Goal: Information Seeking & Learning: Learn about a topic

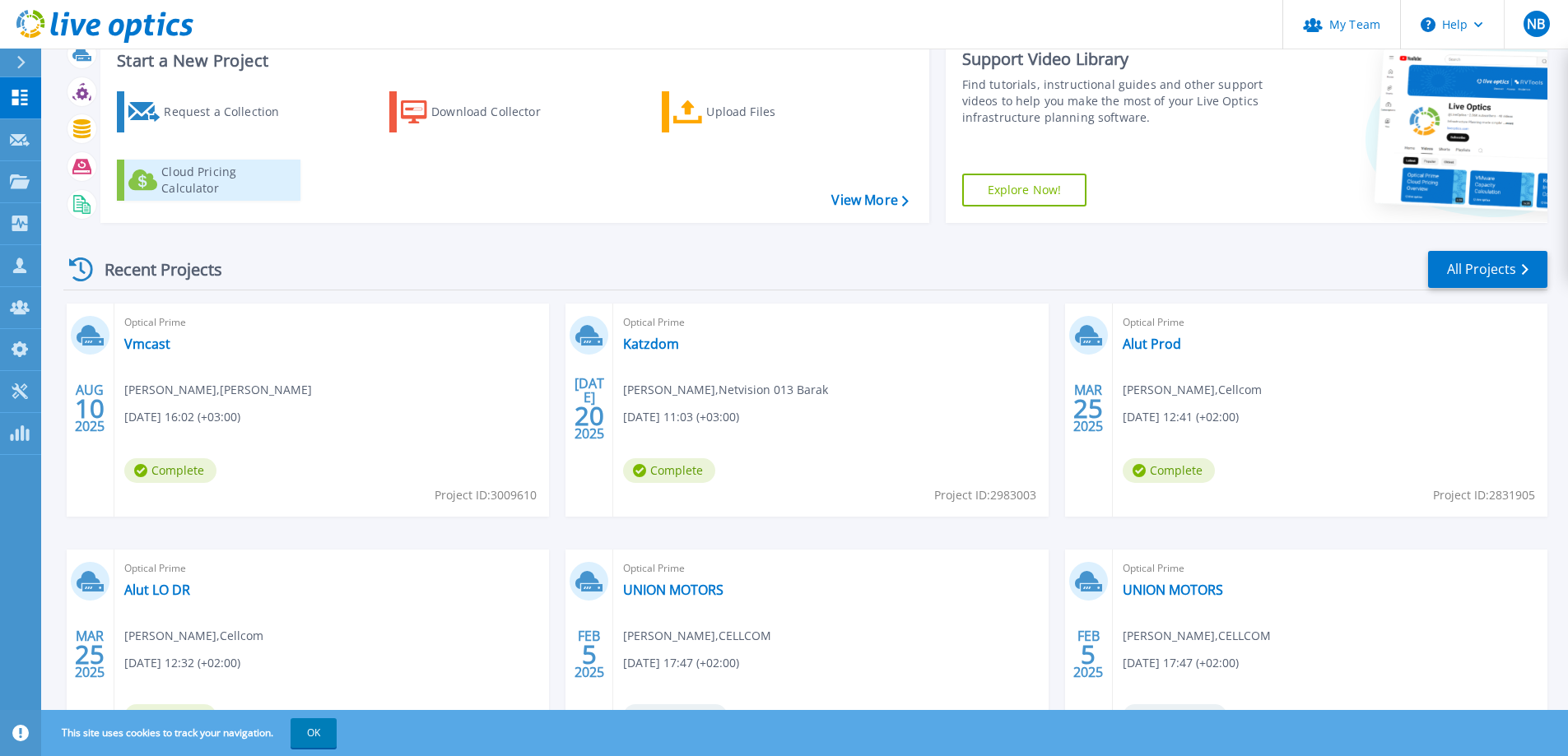
scroll to position [82, 0]
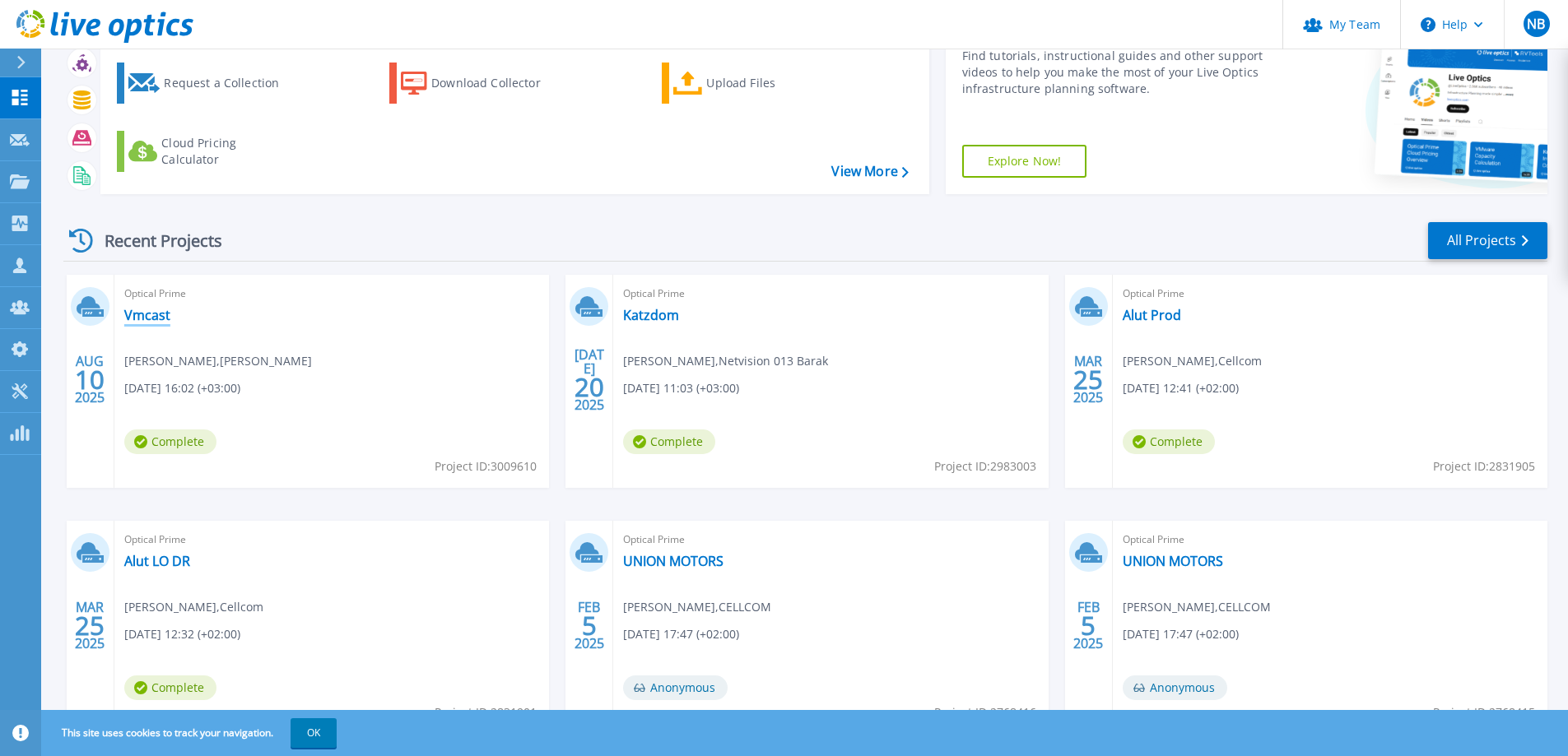
click at [158, 313] on link "Vmcast" at bounding box center [147, 316] width 46 height 17
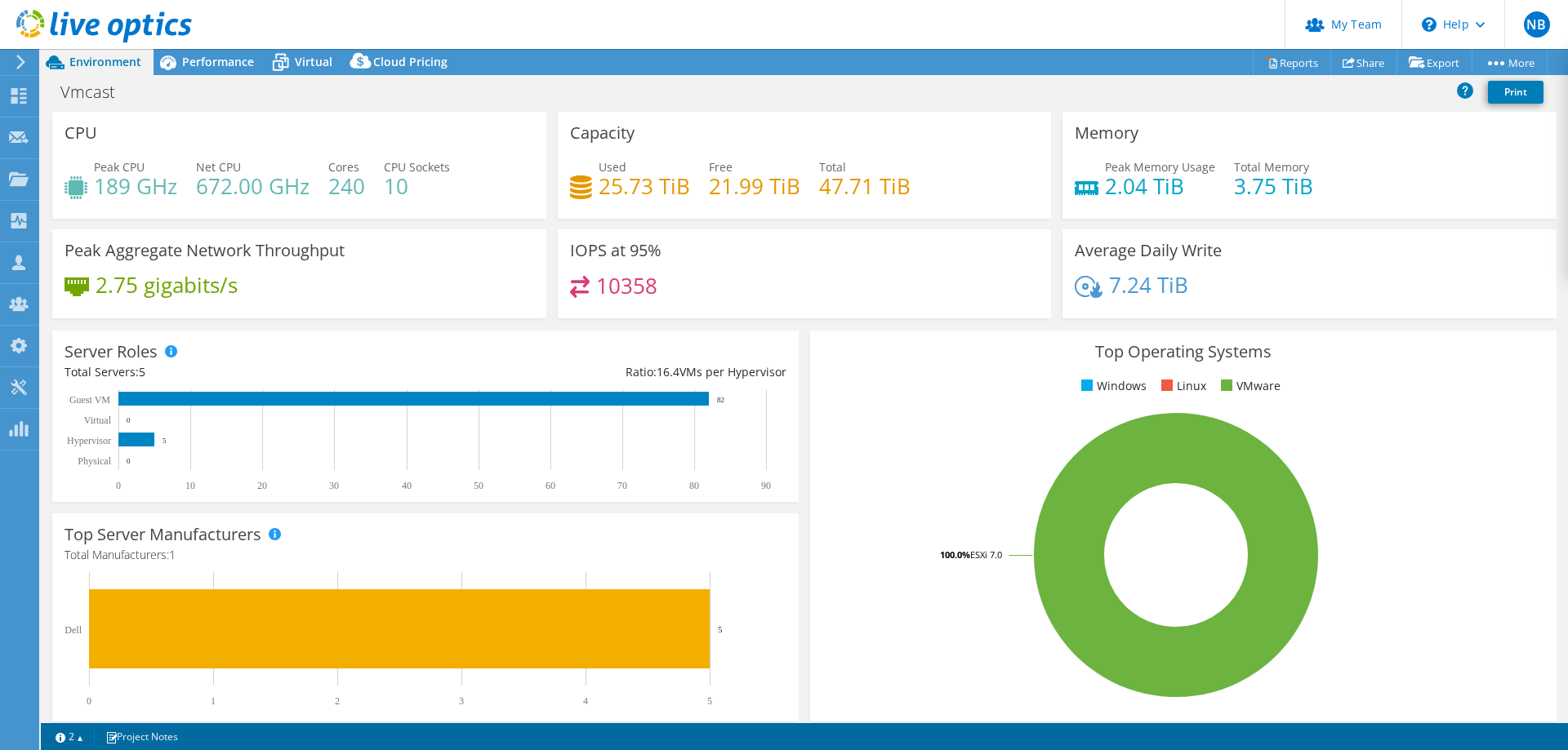
select select "USD"
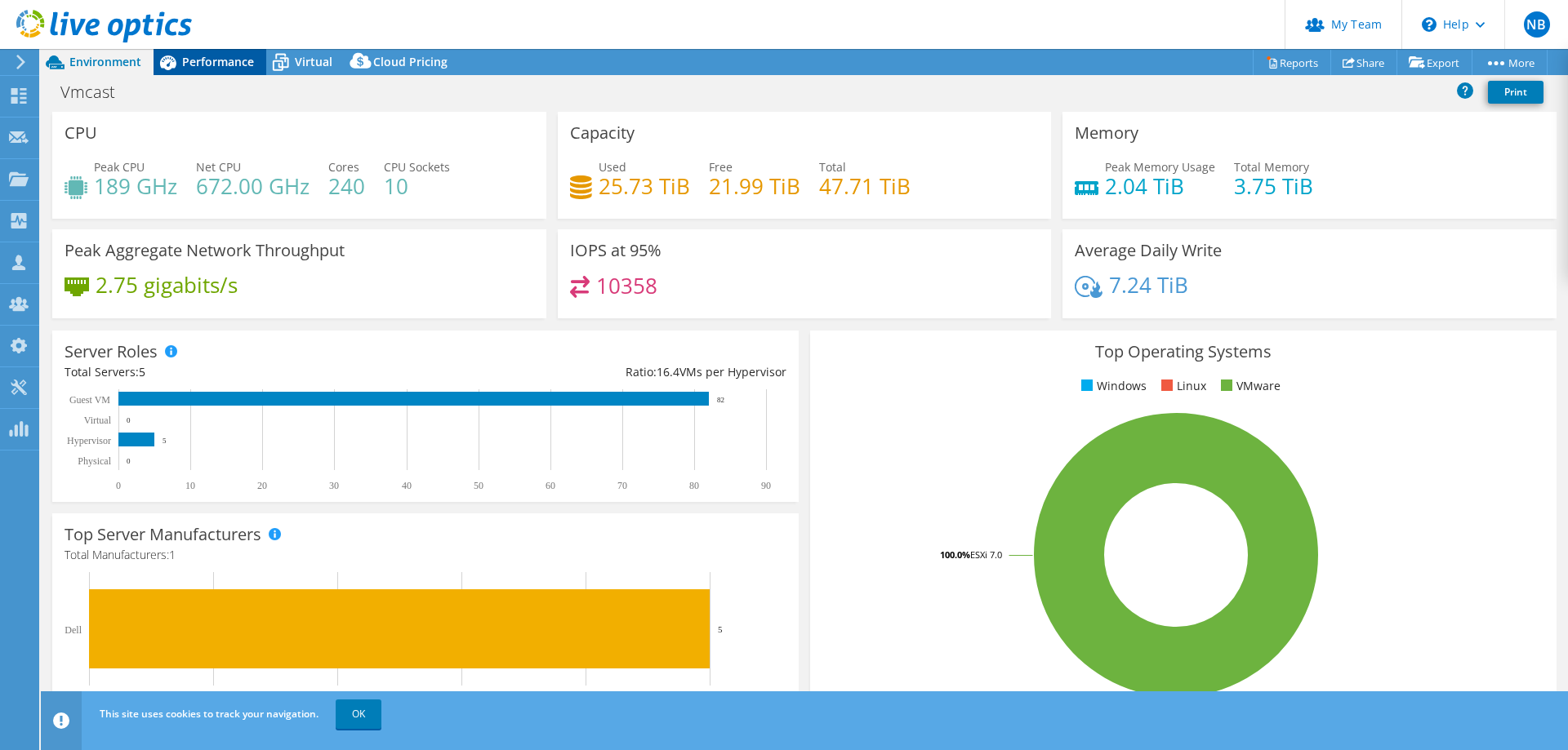
click at [203, 58] on span "Performance" at bounding box center [218, 62] width 72 height 16
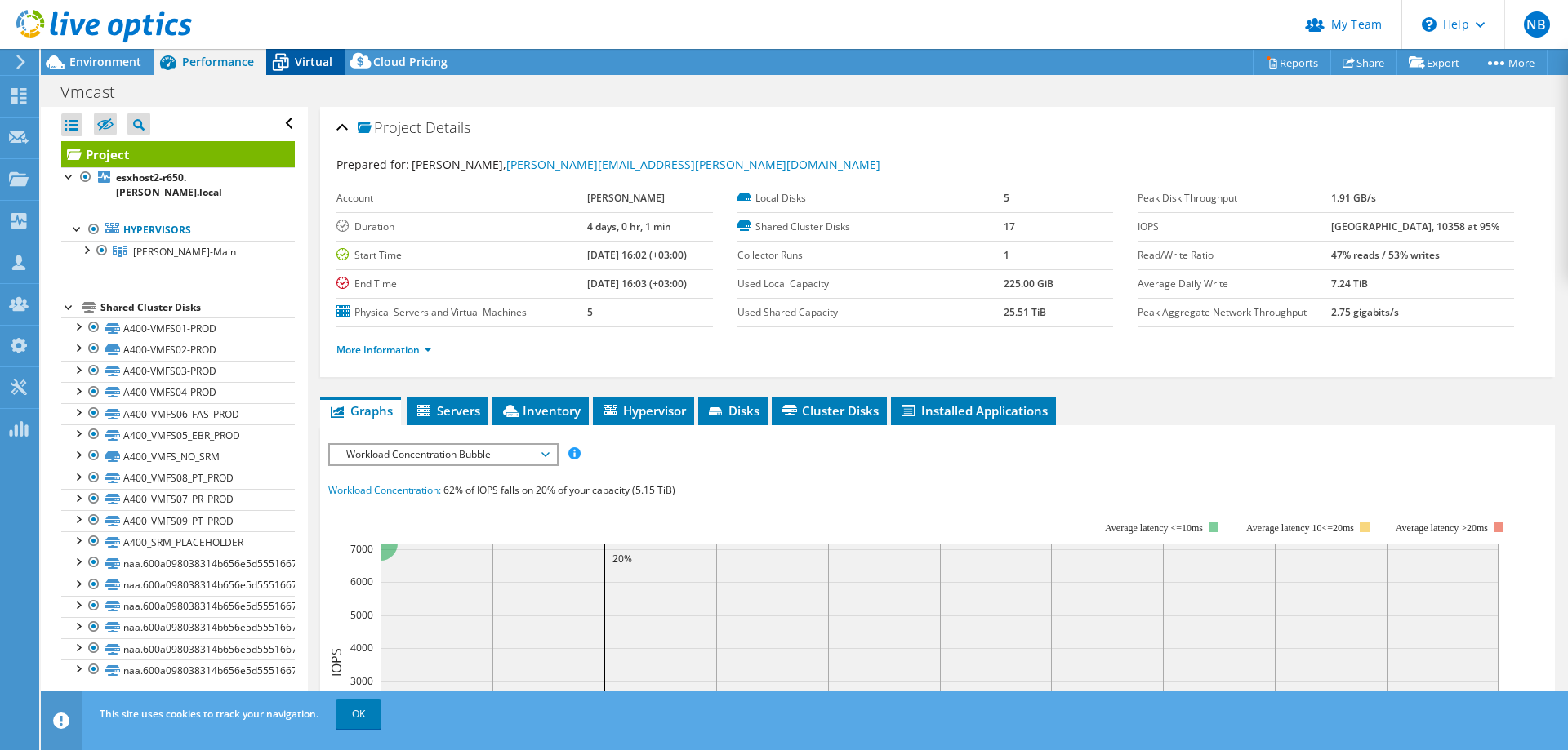
click at [305, 62] on span "Virtual" at bounding box center [313, 62] width 38 height 16
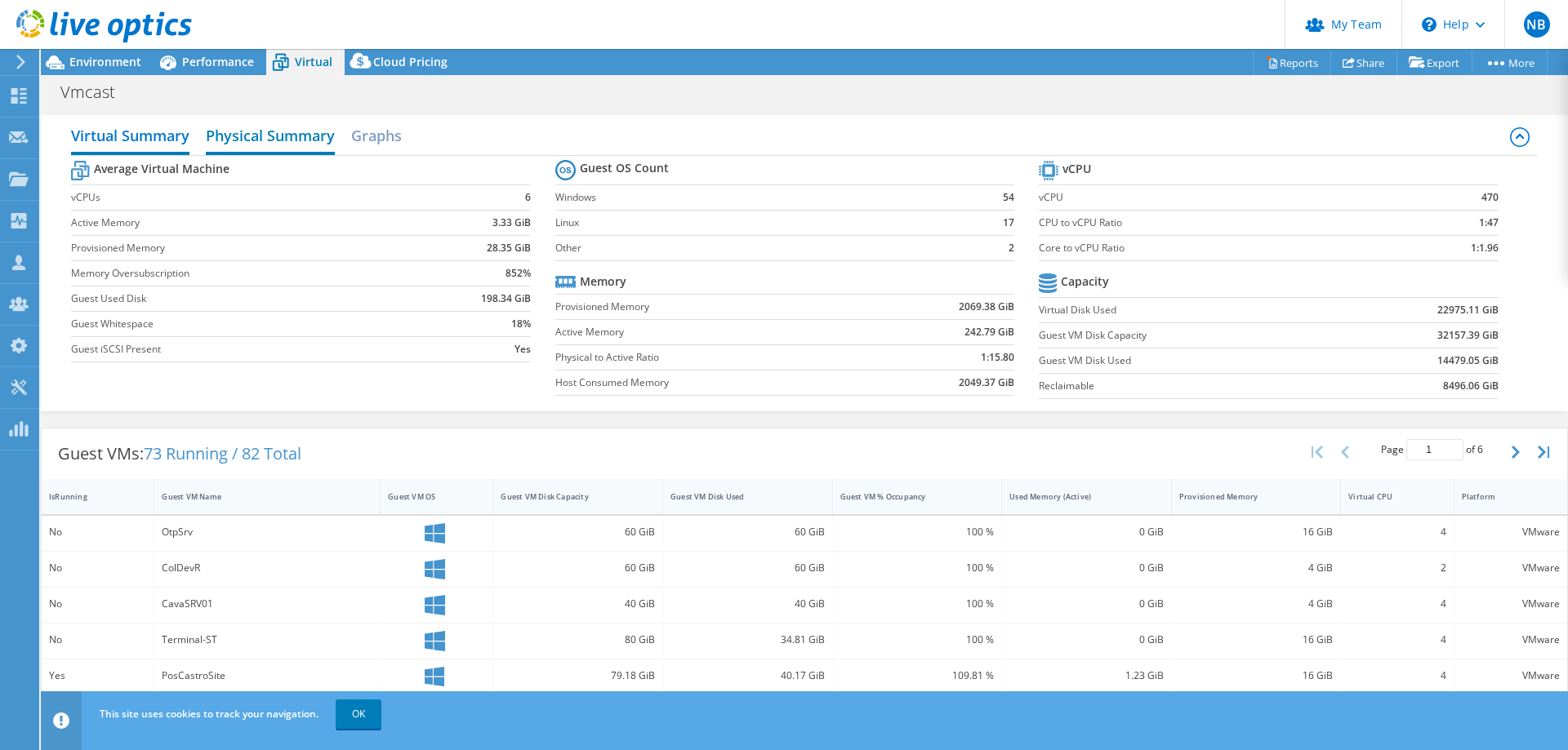
click at [276, 140] on h2 "Physical Summary" at bounding box center [270, 137] width 130 height 36
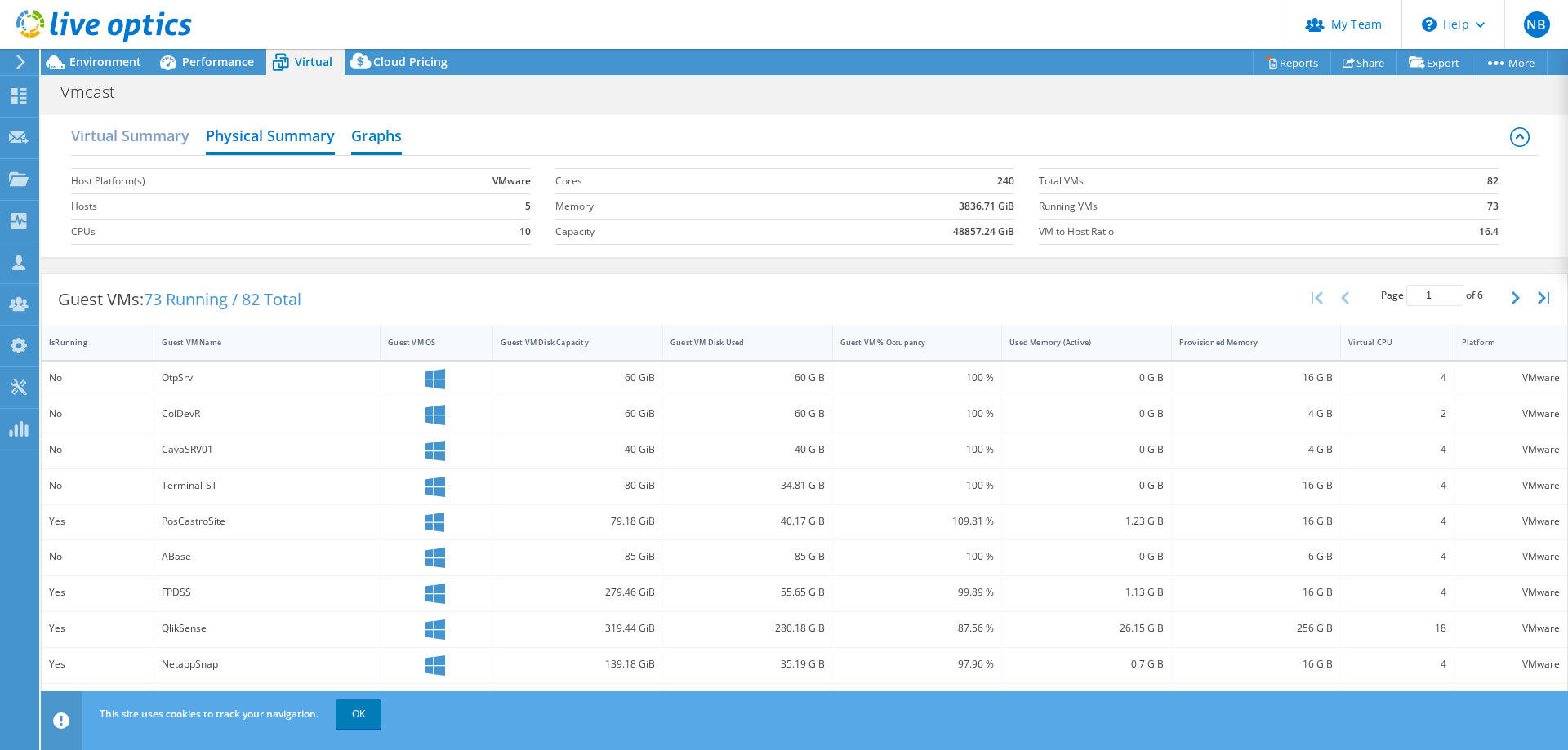
click at [379, 145] on h2 "Graphs" at bounding box center [376, 137] width 51 height 36
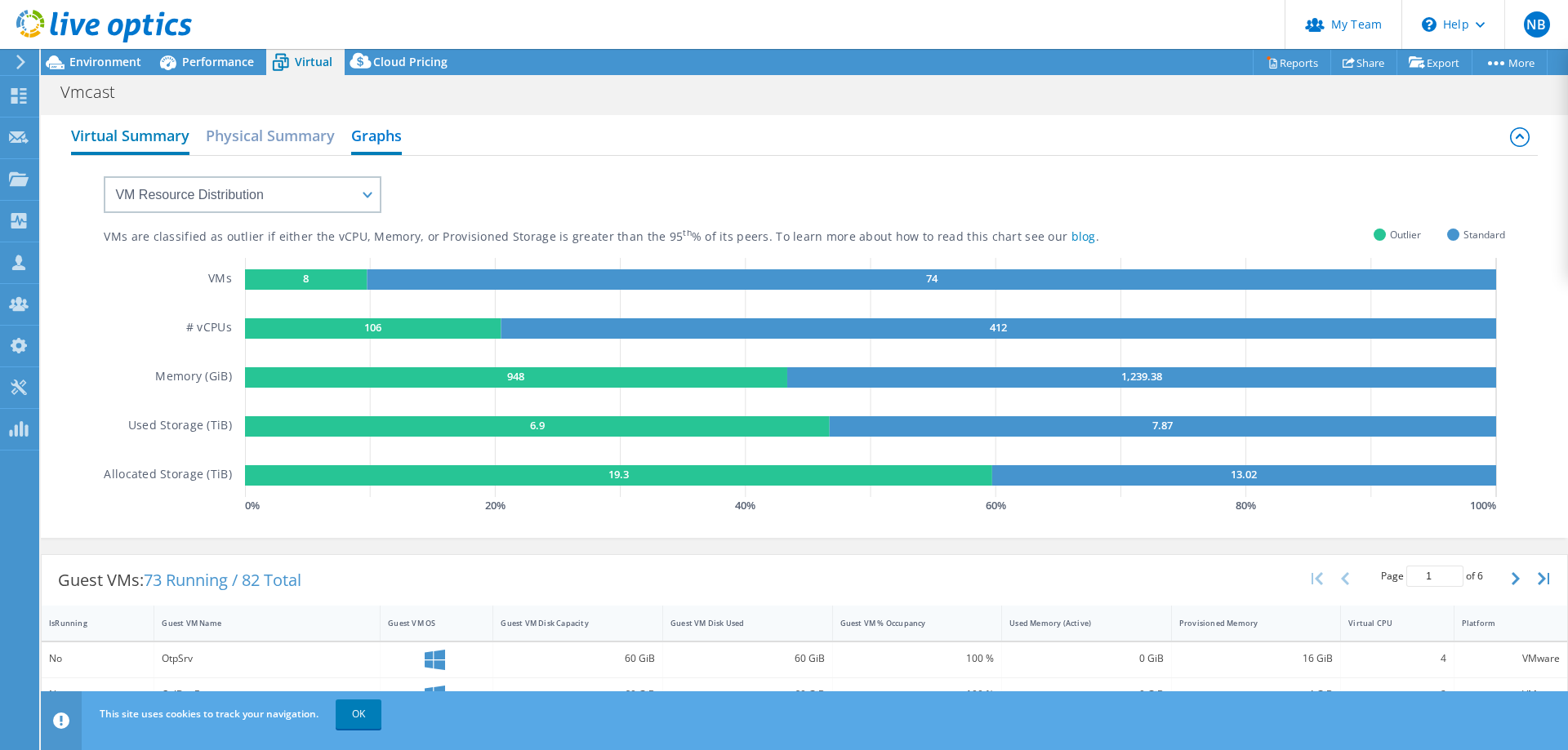
click at [168, 139] on h2 "Virtual Summary" at bounding box center [130, 137] width 118 height 36
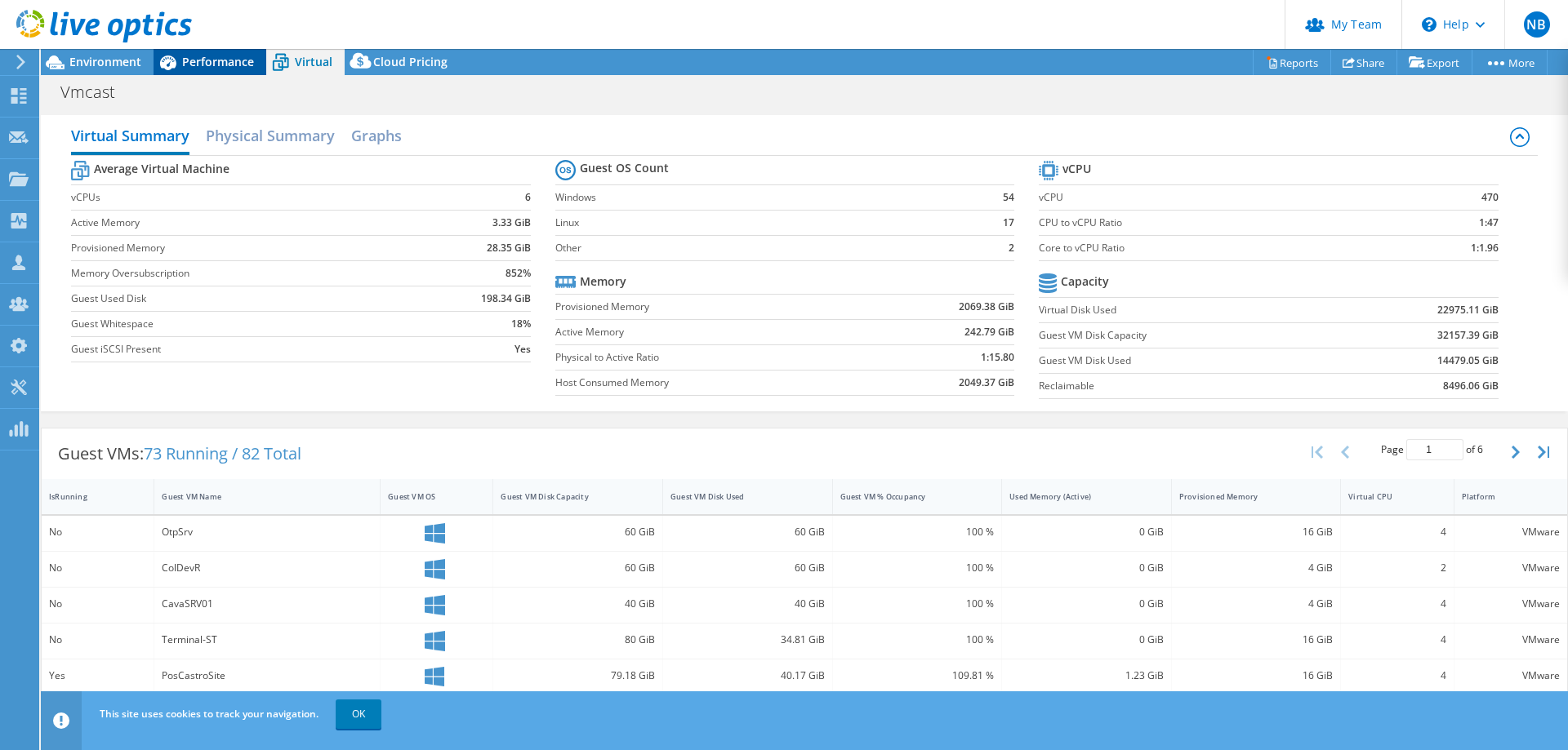
click at [186, 62] on span "Performance" at bounding box center [218, 62] width 72 height 16
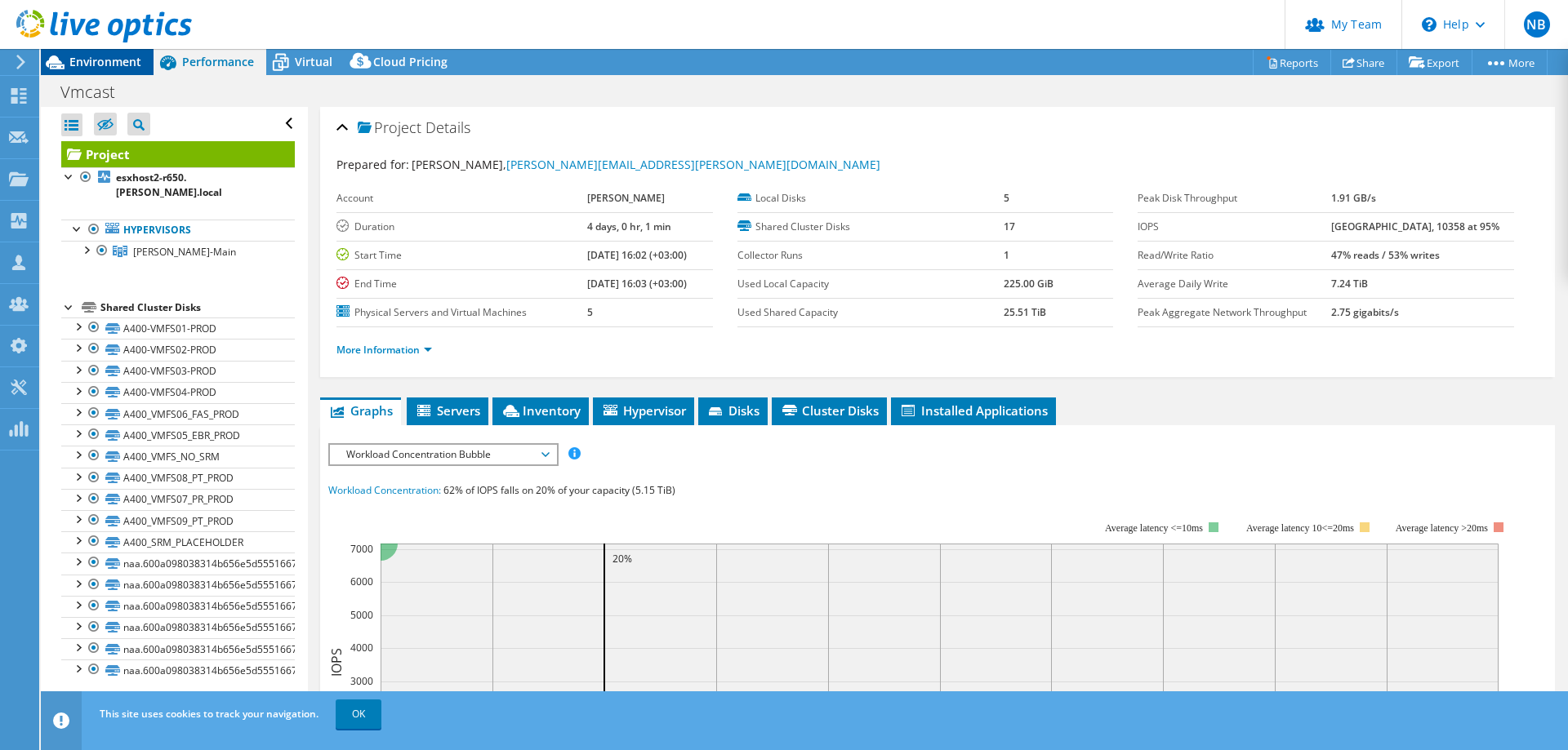
click at [114, 62] on span "Environment" at bounding box center [106, 62] width 72 height 16
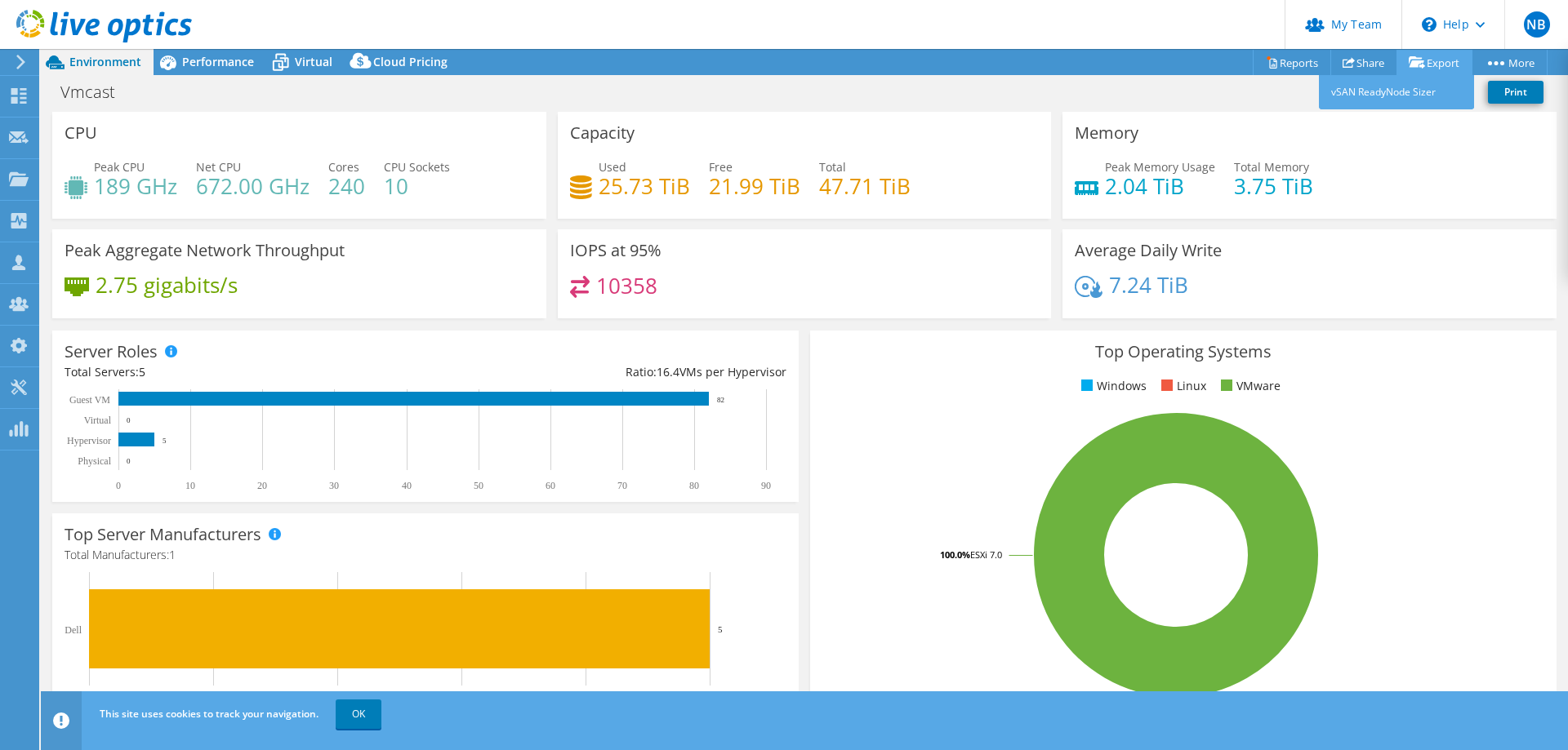
click at [1435, 62] on link "Export" at bounding box center [1435, 62] width 76 height 26
click at [1344, 62] on icon at bounding box center [1348, 62] width 12 height 12
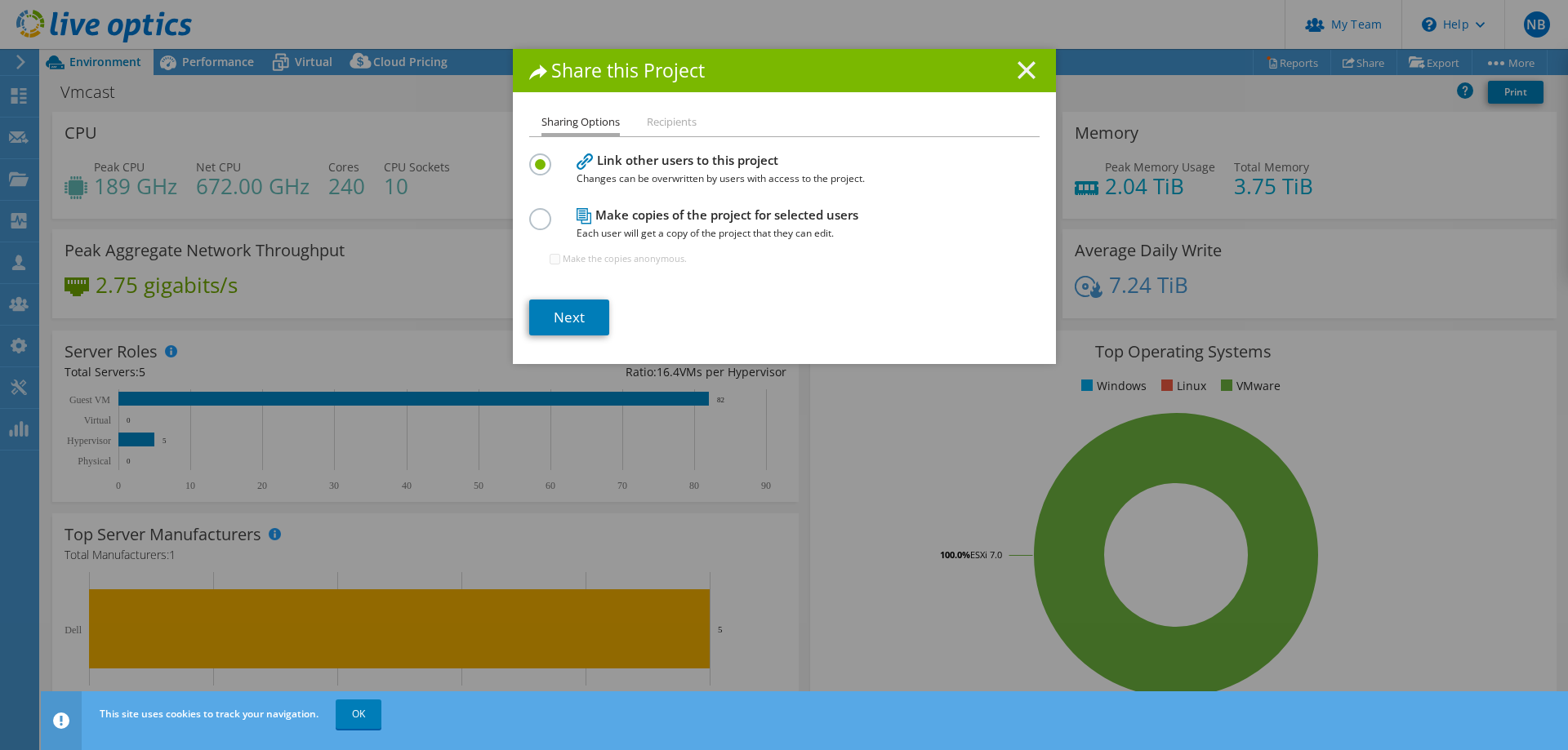
click at [1024, 66] on line at bounding box center [1027, 71] width 17 height 17
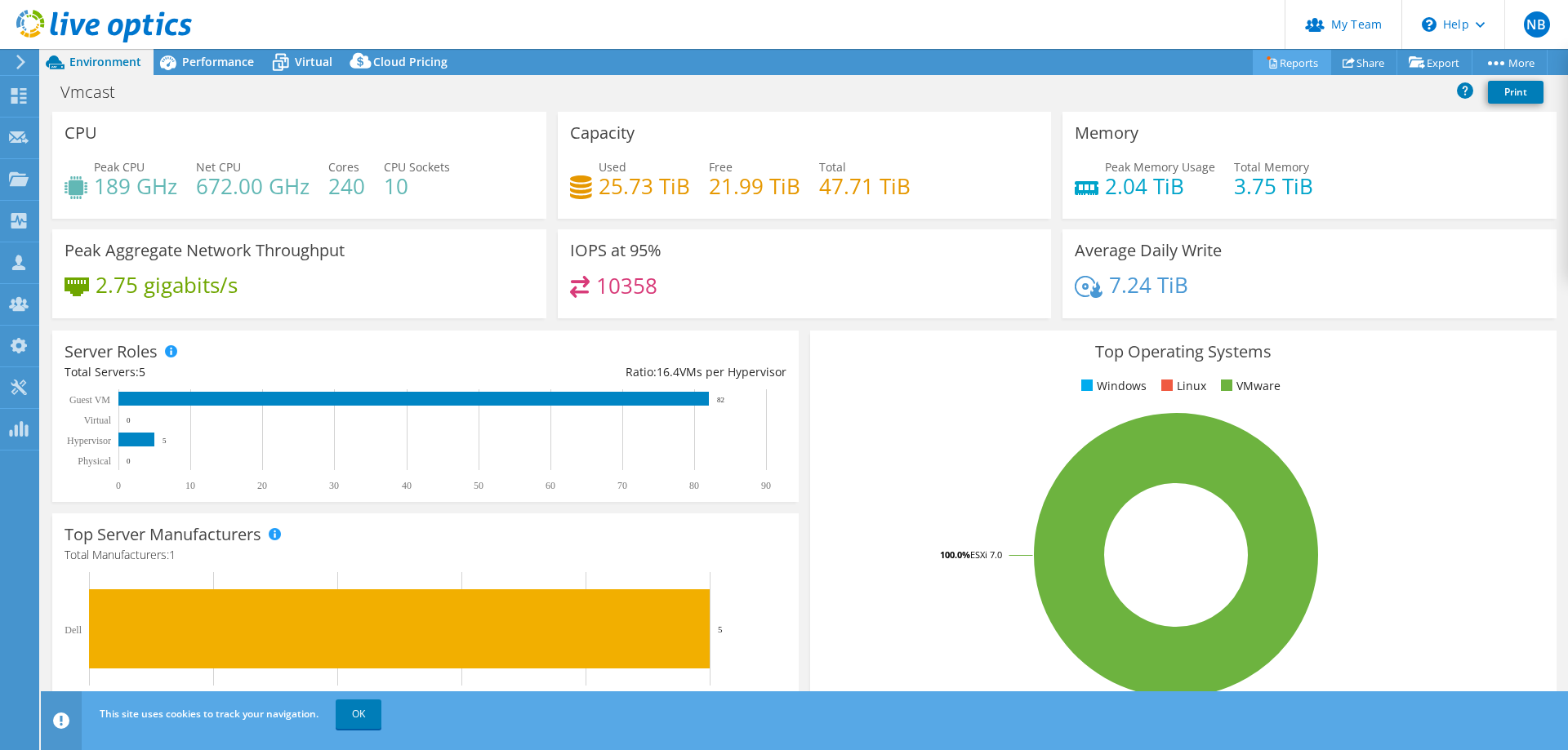
click at [1286, 60] on link "Reports" at bounding box center [1292, 62] width 78 height 26
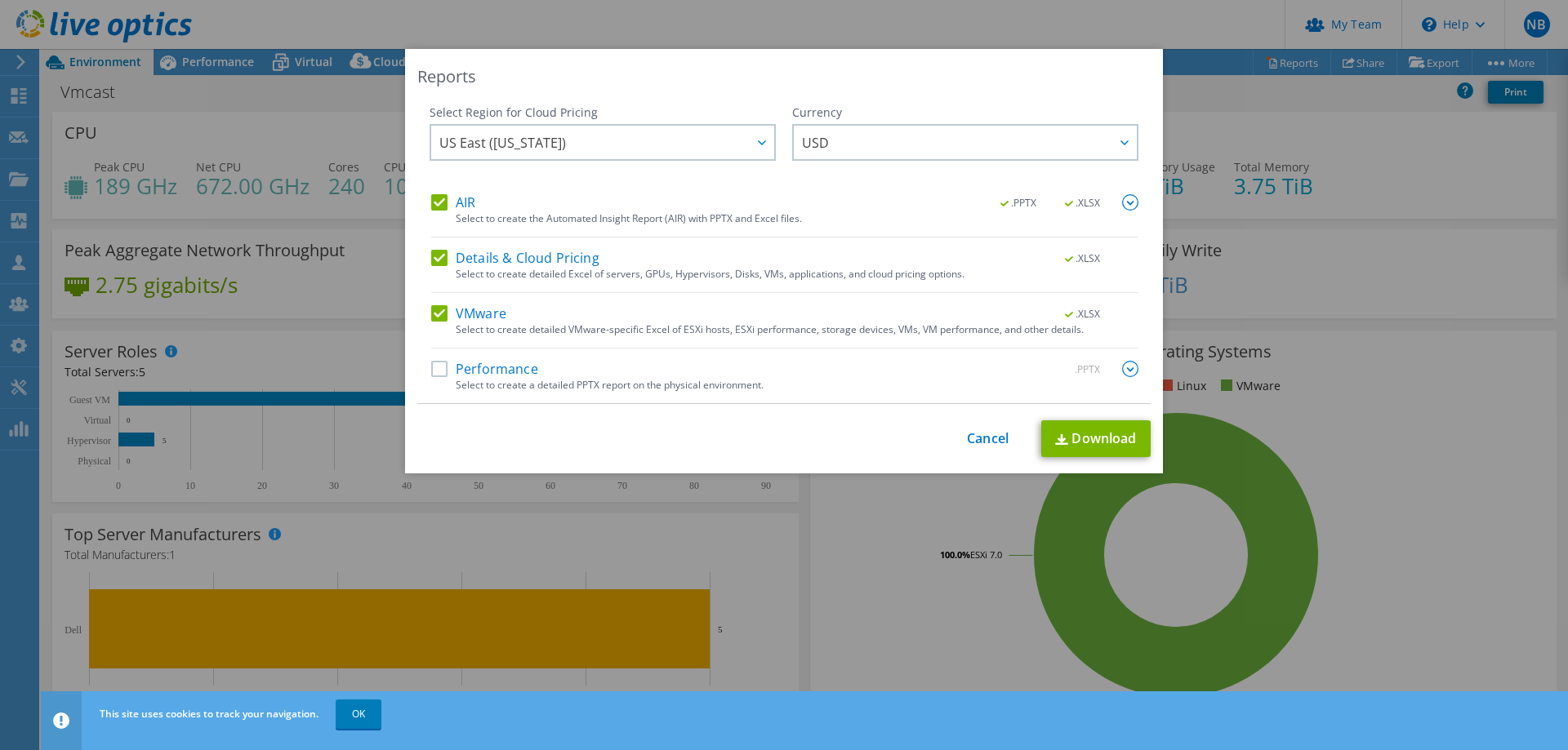
click at [432, 254] on label "Details & Cloud Pricing" at bounding box center [515, 258] width 168 height 17
click at [0, 0] on input "Details & Cloud Pricing" at bounding box center [0, 0] width 0 height 0
click at [438, 368] on label "Performance" at bounding box center [485, 369] width 107 height 17
click at [0, 0] on input "Performance" at bounding box center [0, 0] width 0 height 0
click at [432, 198] on label "AIR" at bounding box center [454, 203] width 44 height 17
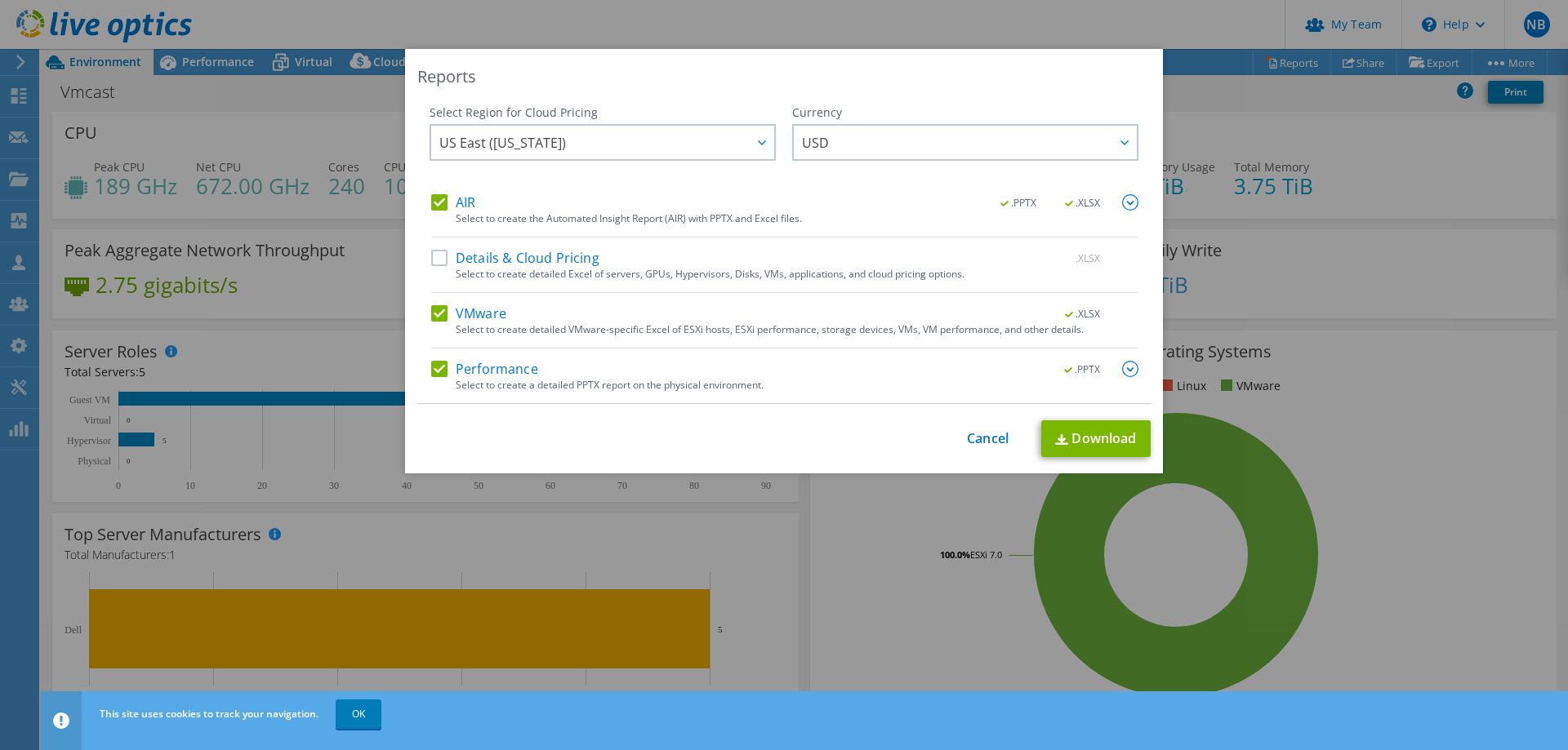
click at [0, 0] on input "AIR" at bounding box center [0, 0] width 0 height 0
click at [756, 145] on div "US East (Virginia) Asia Pacific (Hong Kong) Asia Pacific (Mumbai) Asia Pacific …" at bounding box center [603, 144] width 346 height 40
click at [853, 151] on span "USD" at bounding box center [969, 142] width 335 height 33
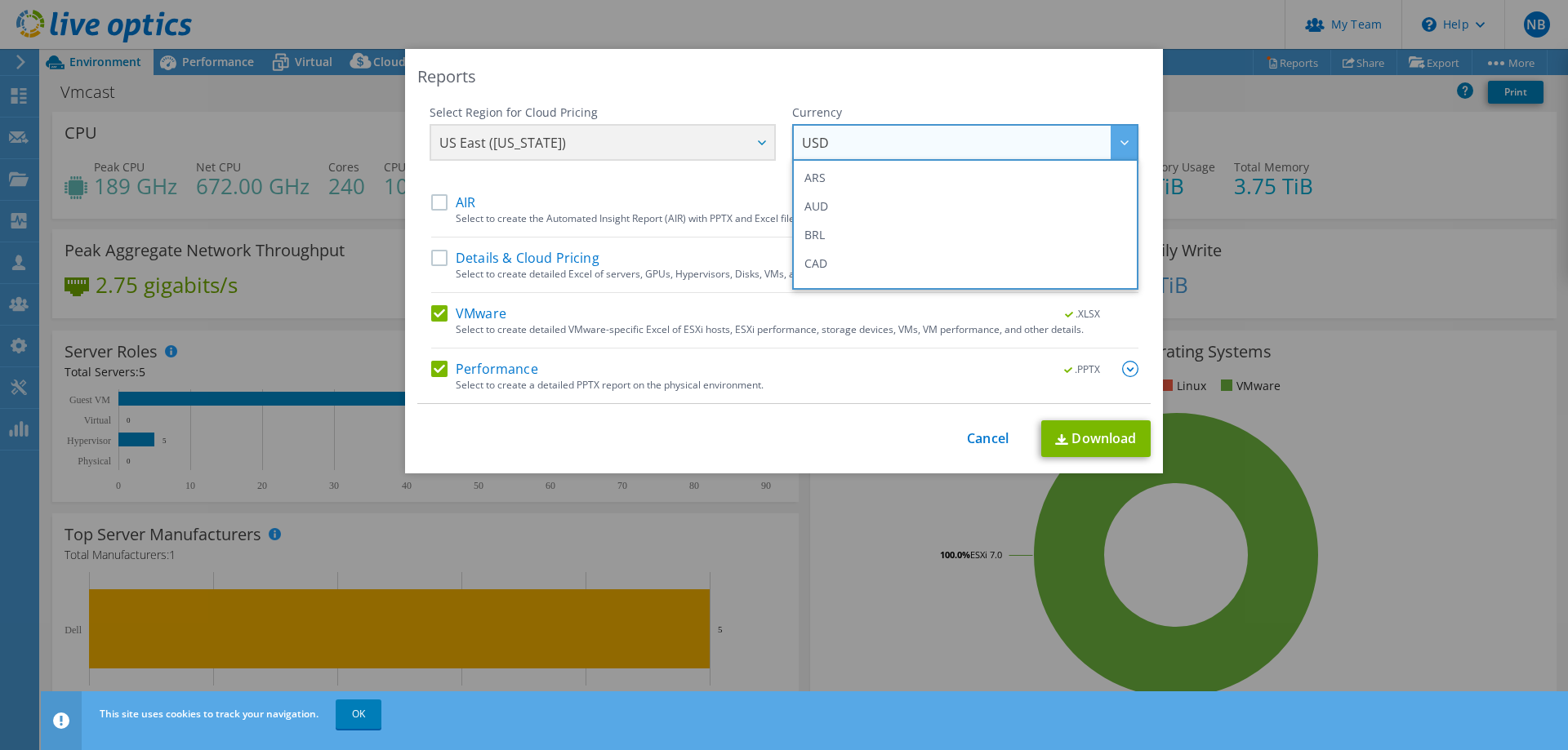
click at [707, 84] on div "Reports" at bounding box center [784, 76] width 734 height 23
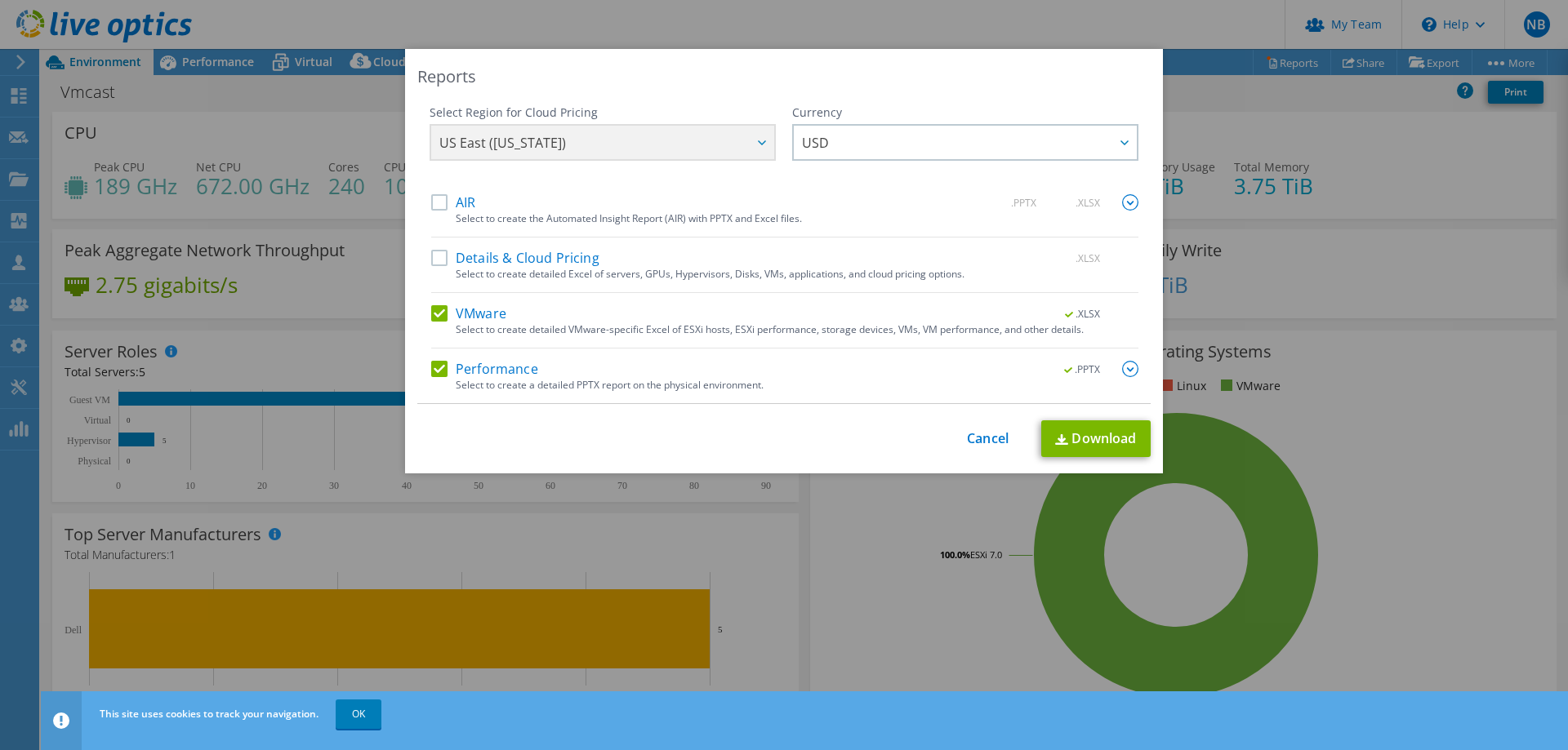
click at [756, 143] on div "US East (Virginia) Asia Pacific (Hong Kong) Asia Pacific (Mumbai) Asia Pacific …" at bounding box center [603, 144] width 346 height 40
click at [1097, 433] on link "Download" at bounding box center [1096, 439] width 109 height 37
click at [980, 439] on link "Cancel" at bounding box center [987, 439] width 41 height 16
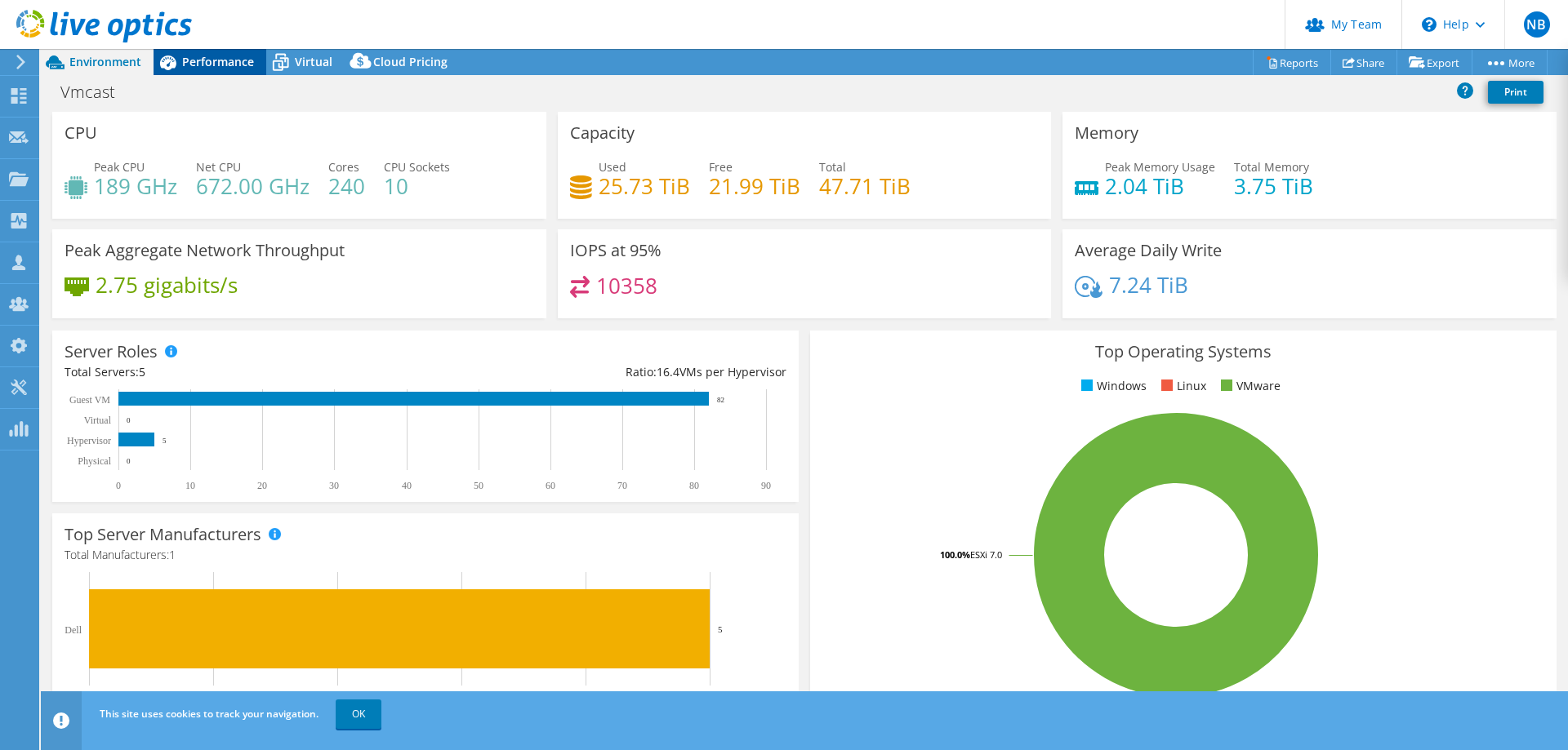
click at [231, 55] on span "Performance" at bounding box center [218, 62] width 72 height 16
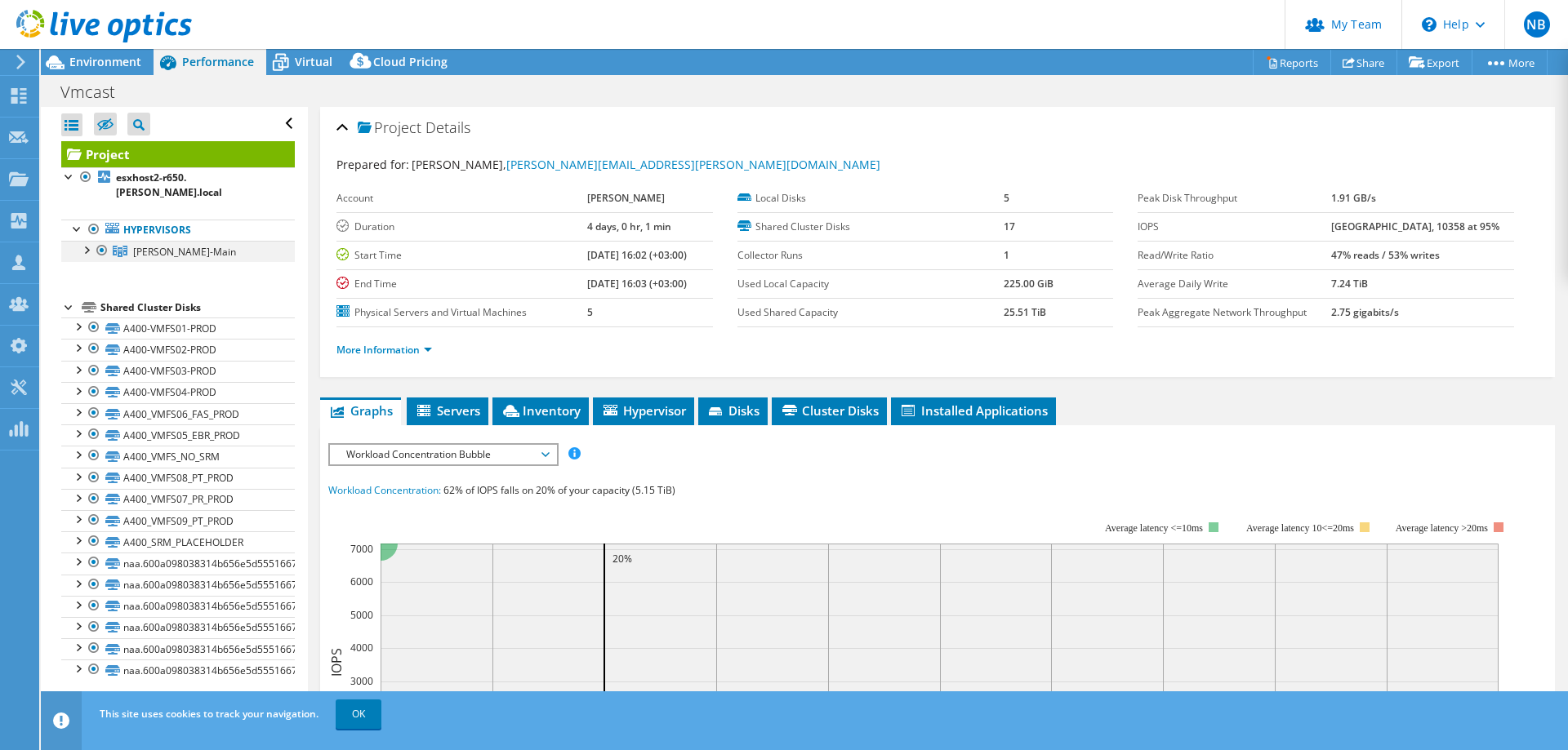
click at [85, 241] on div at bounding box center [85, 249] width 17 height 17
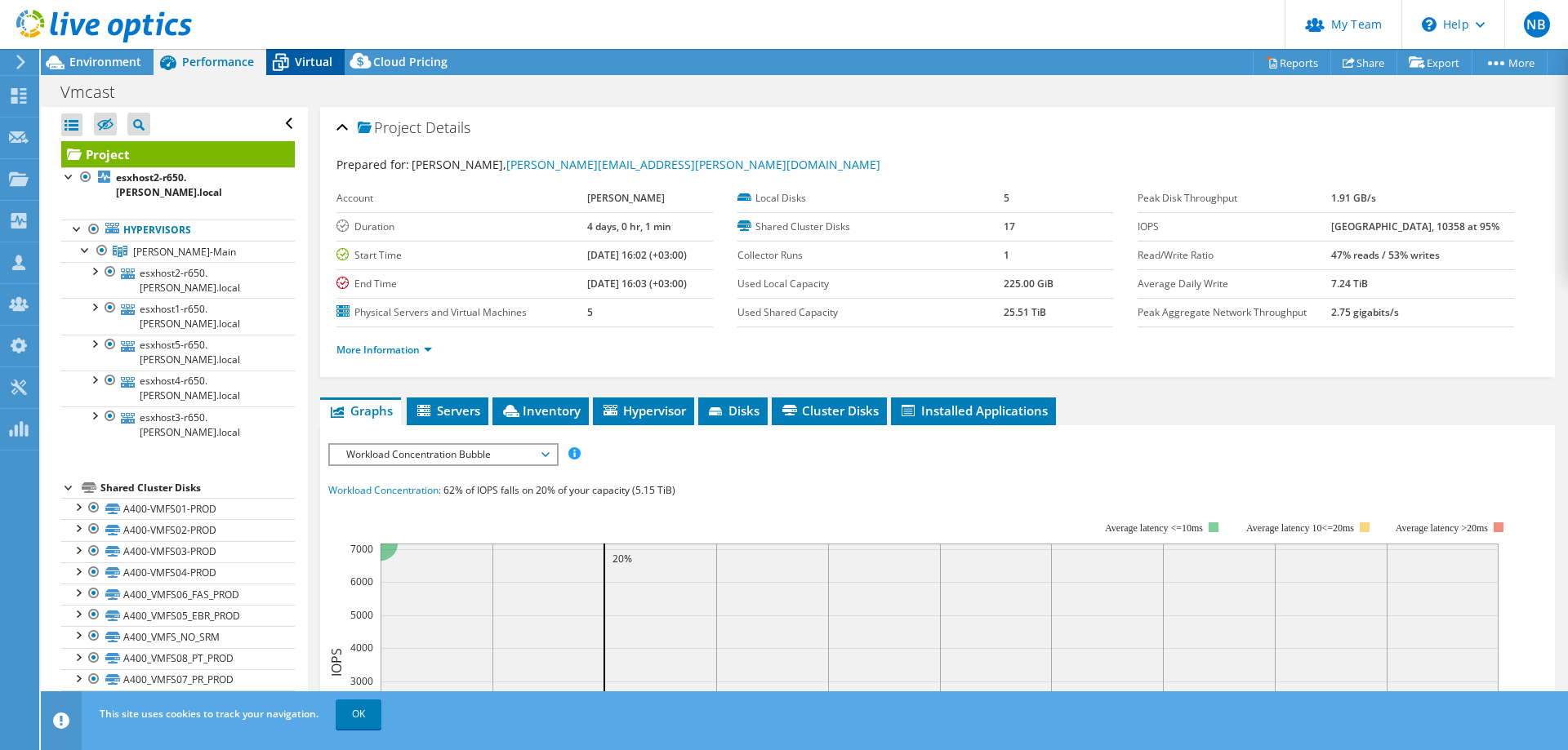
click at [310, 57] on span "Virtual" at bounding box center [313, 62] width 38 height 16
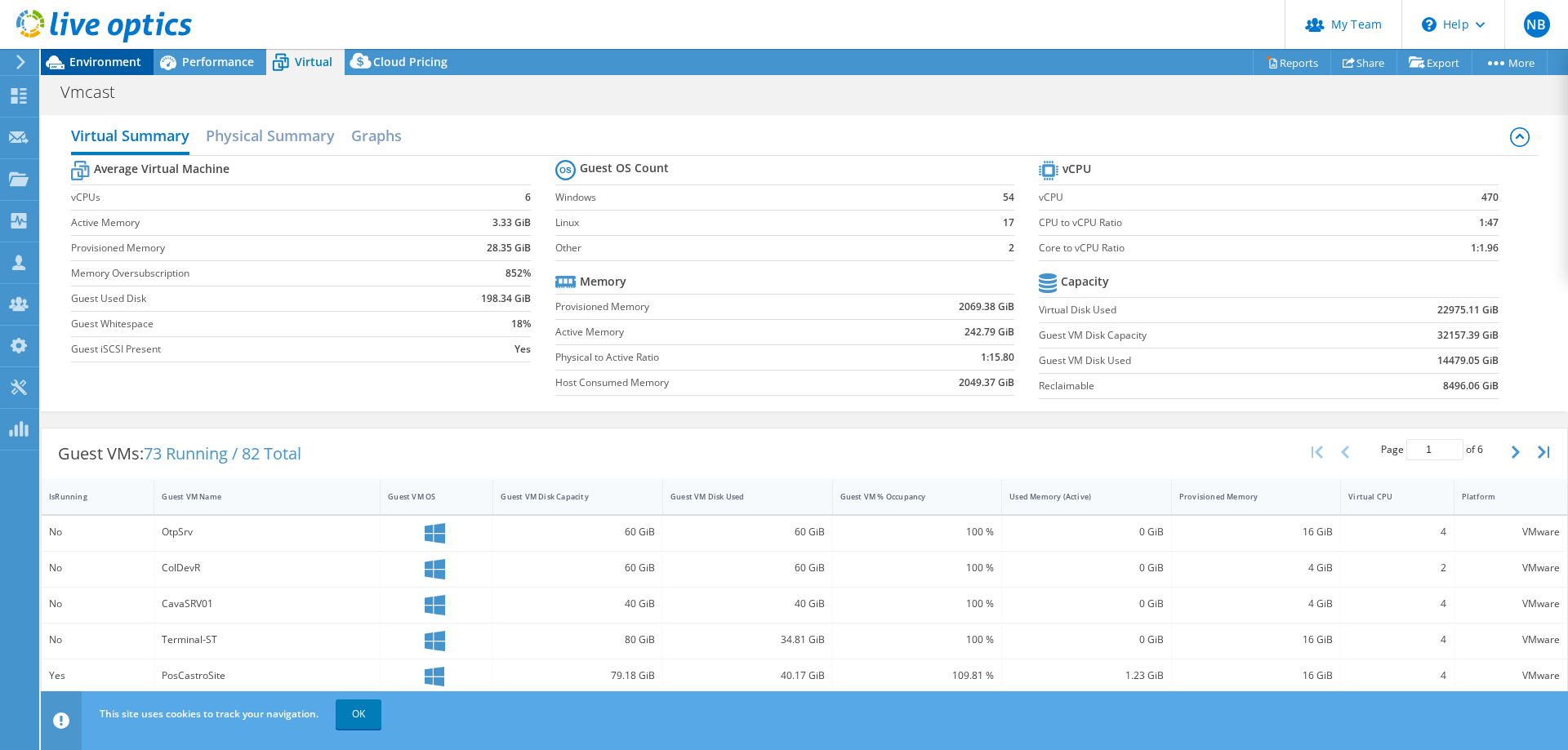
click at [112, 62] on span "Environment" at bounding box center [106, 62] width 72 height 16
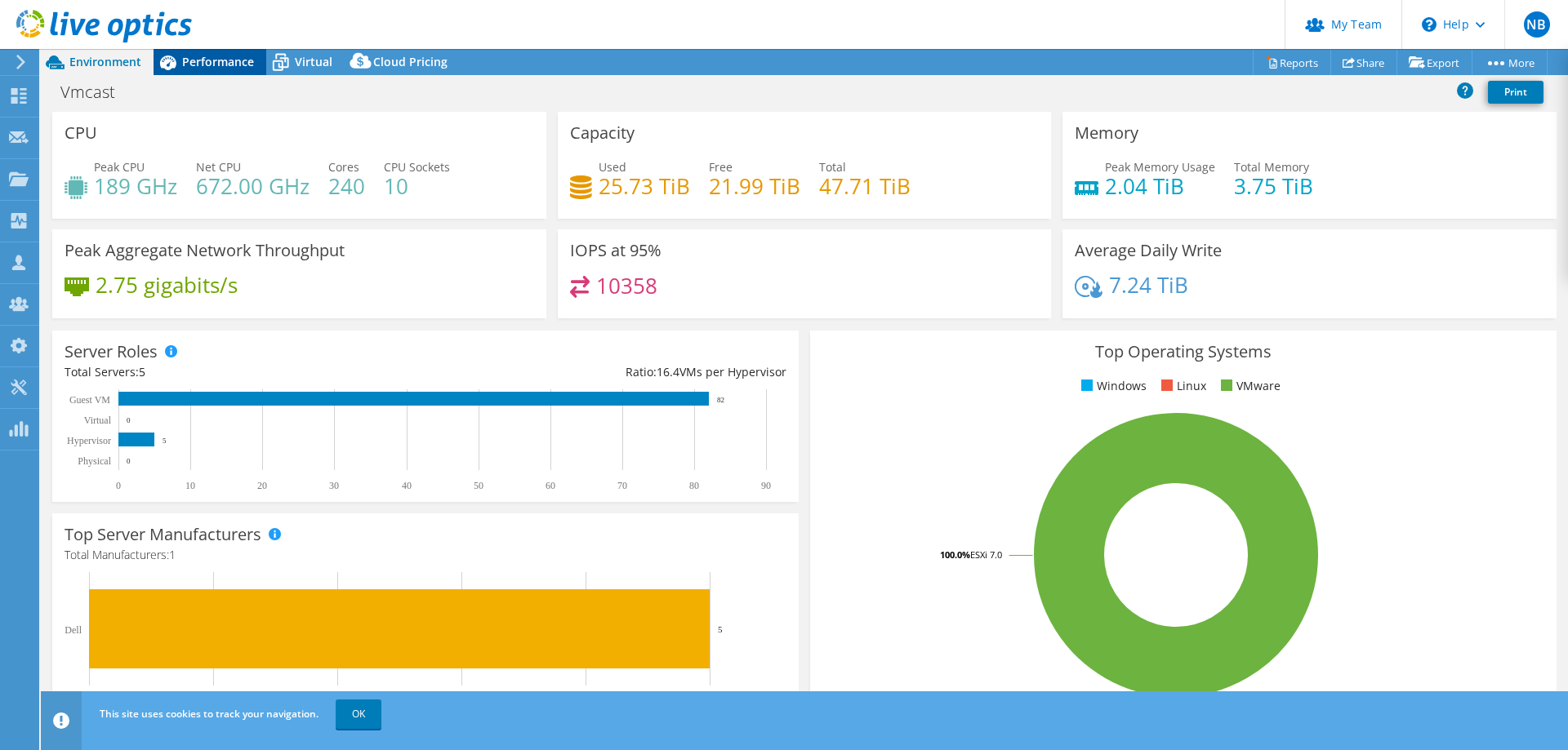
click at [193, 62] on span "Performance" at bounding box center [218, 62] width 72 height 16
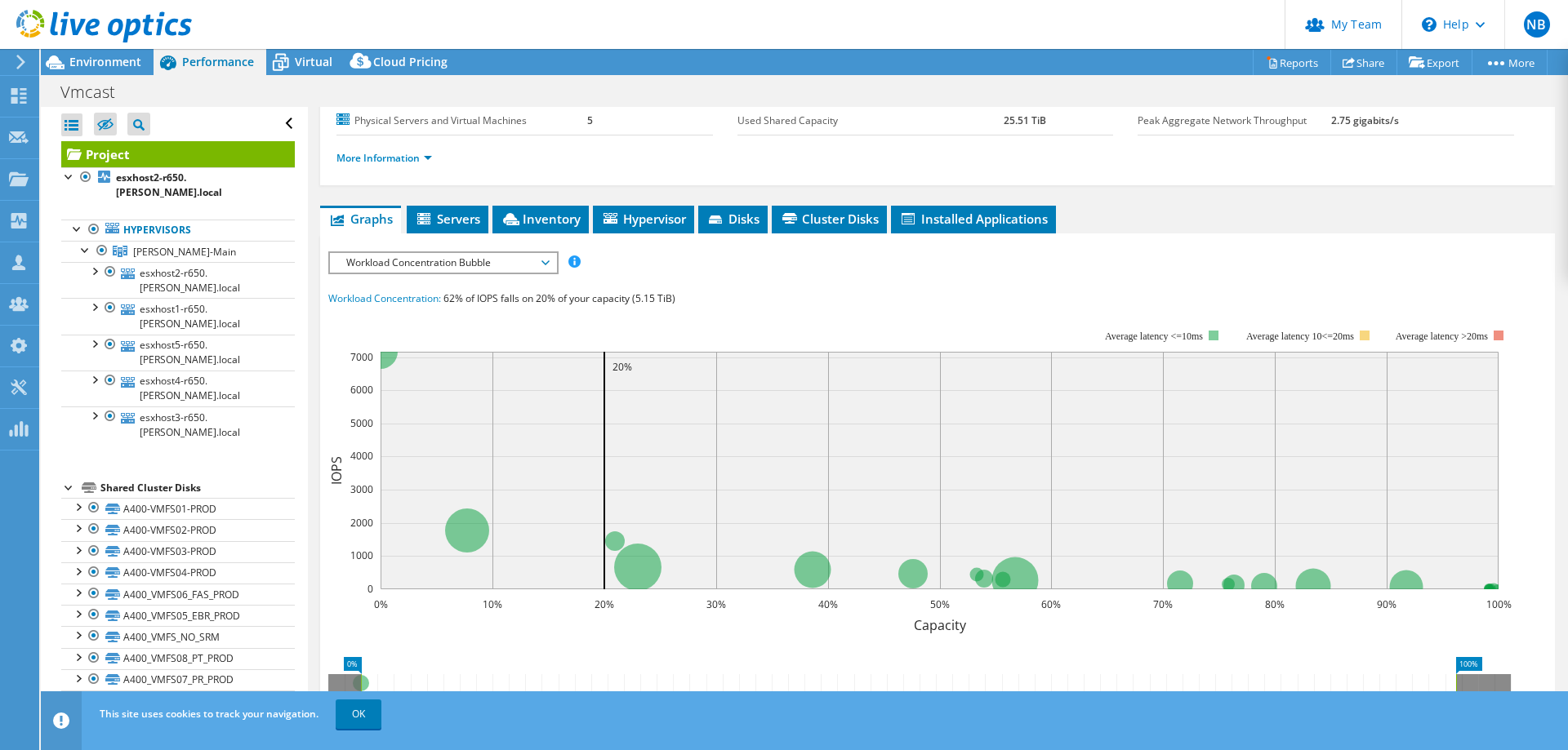
scroll to position [163, 0]
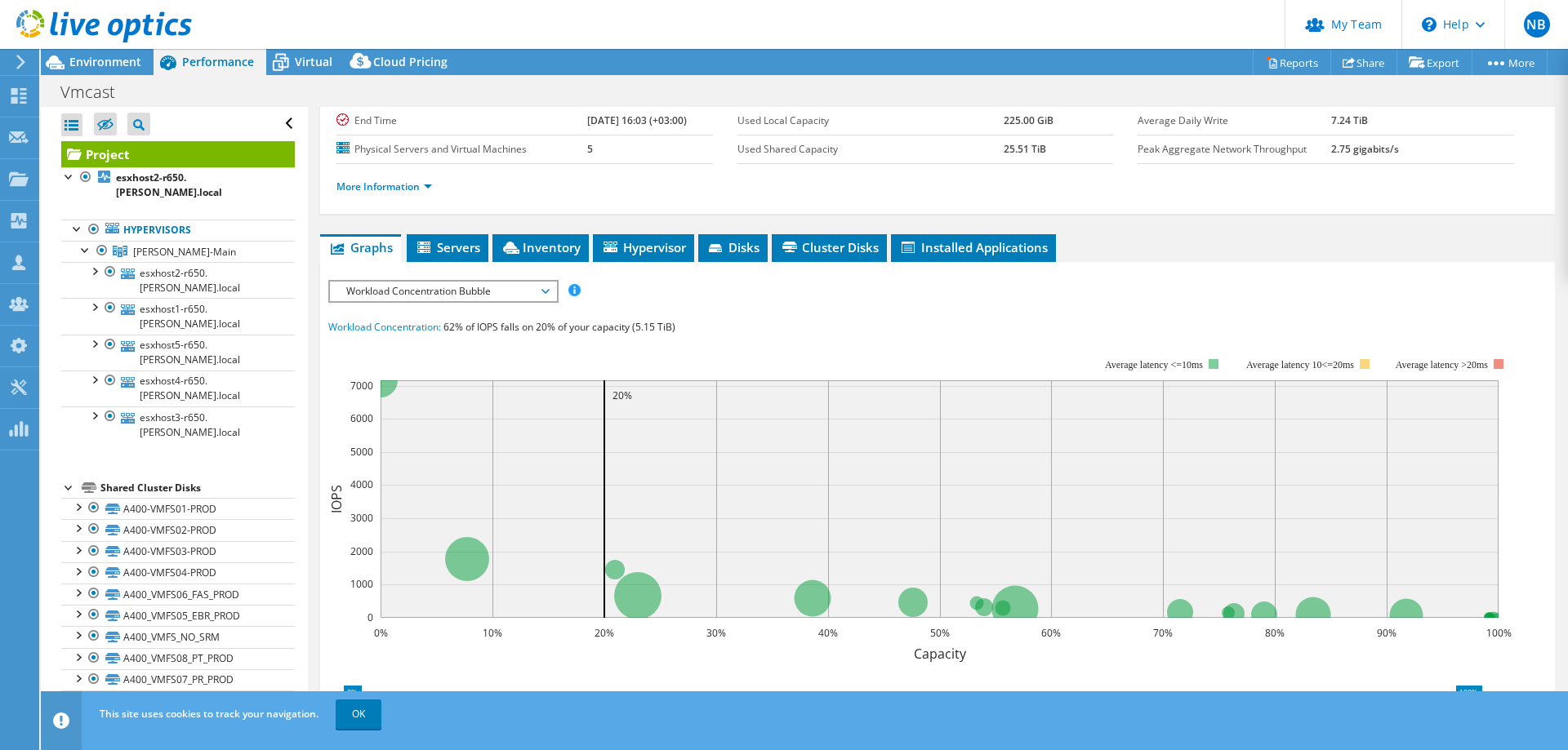
click at [533, 293] on span "Workload Concentration Bubble" at bounding box center [443, 291] width 210 height 19
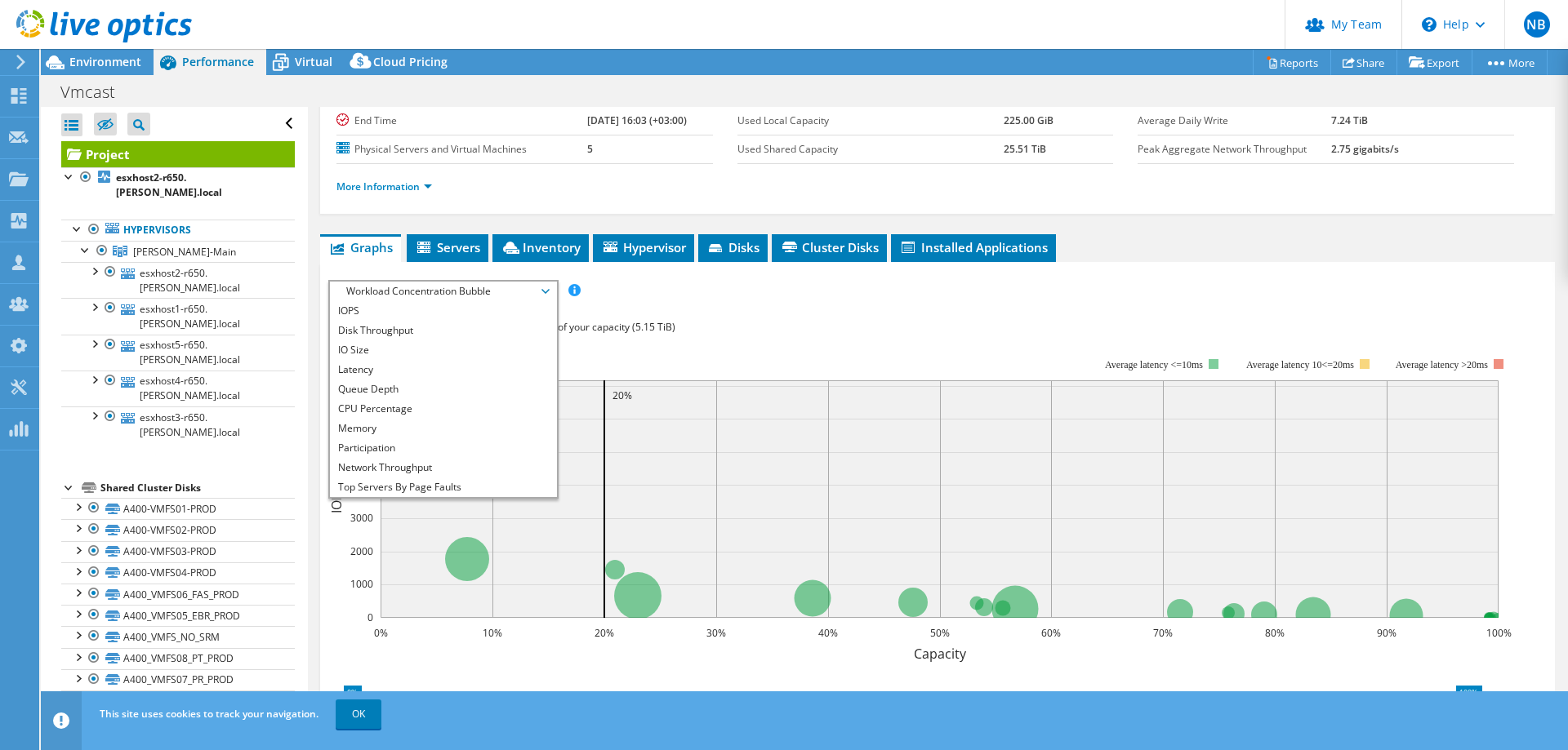
click at [739, 328] on div "Workload Concentration: 62% of IOPS falls on 20% of your capacity (5.15 TiB)" at bounding box center [937, 328] width 1219 height 18
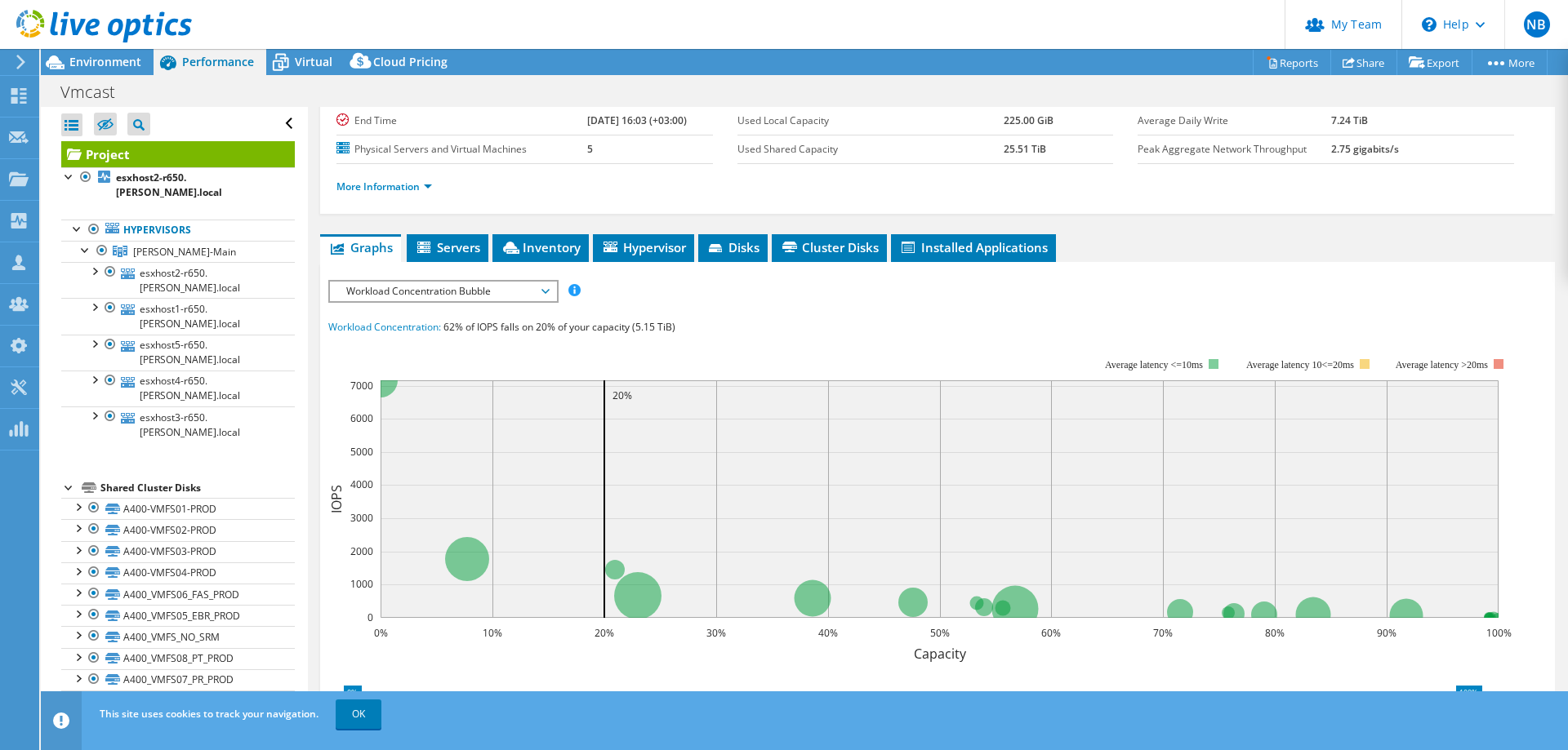
click at [546, 285] on span "Workload Concentration Bubble" at bounding box center [443, 291] width 210 height 19
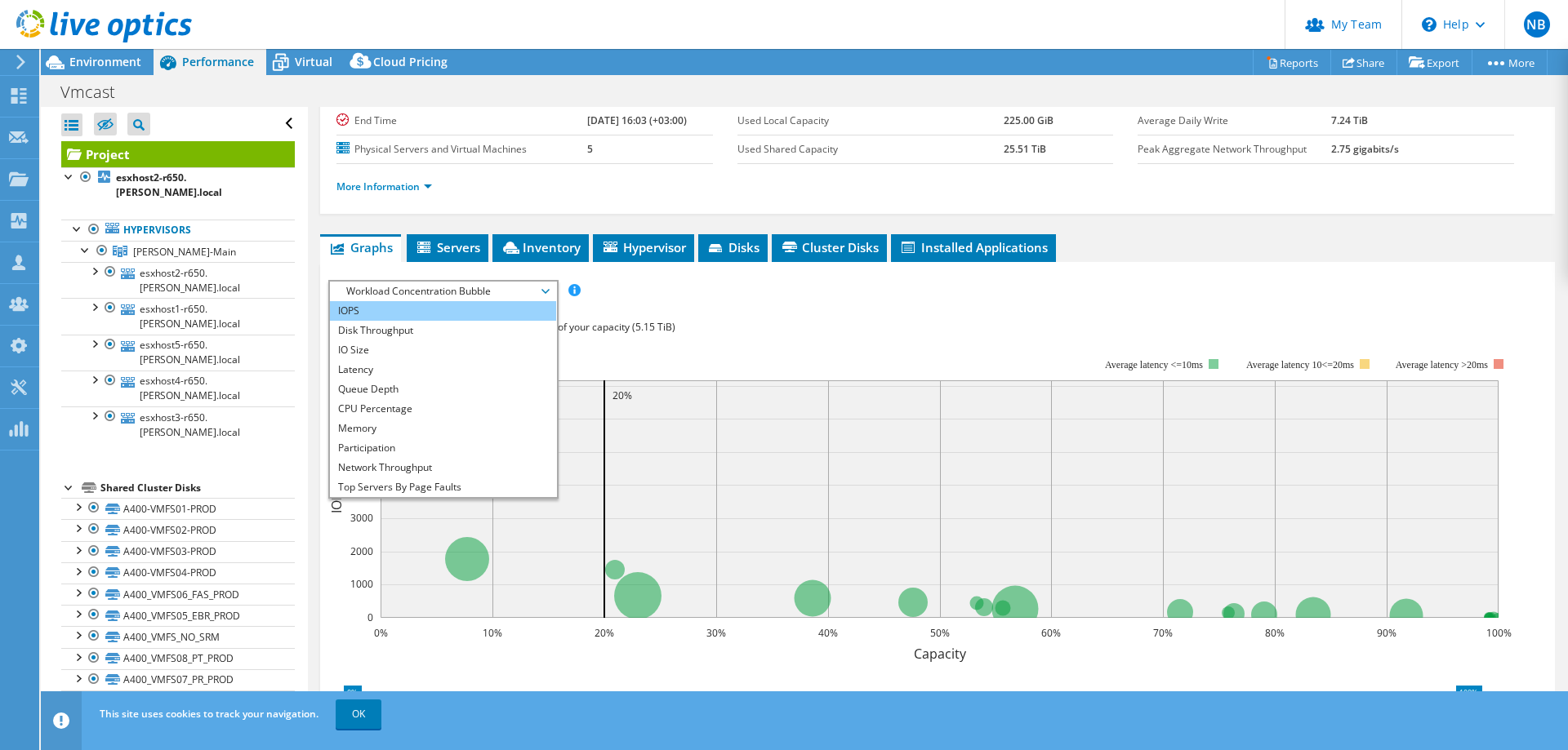
click at [389, 306] on li "IOPS" at bounding box center [443, 310] width 226 height 19
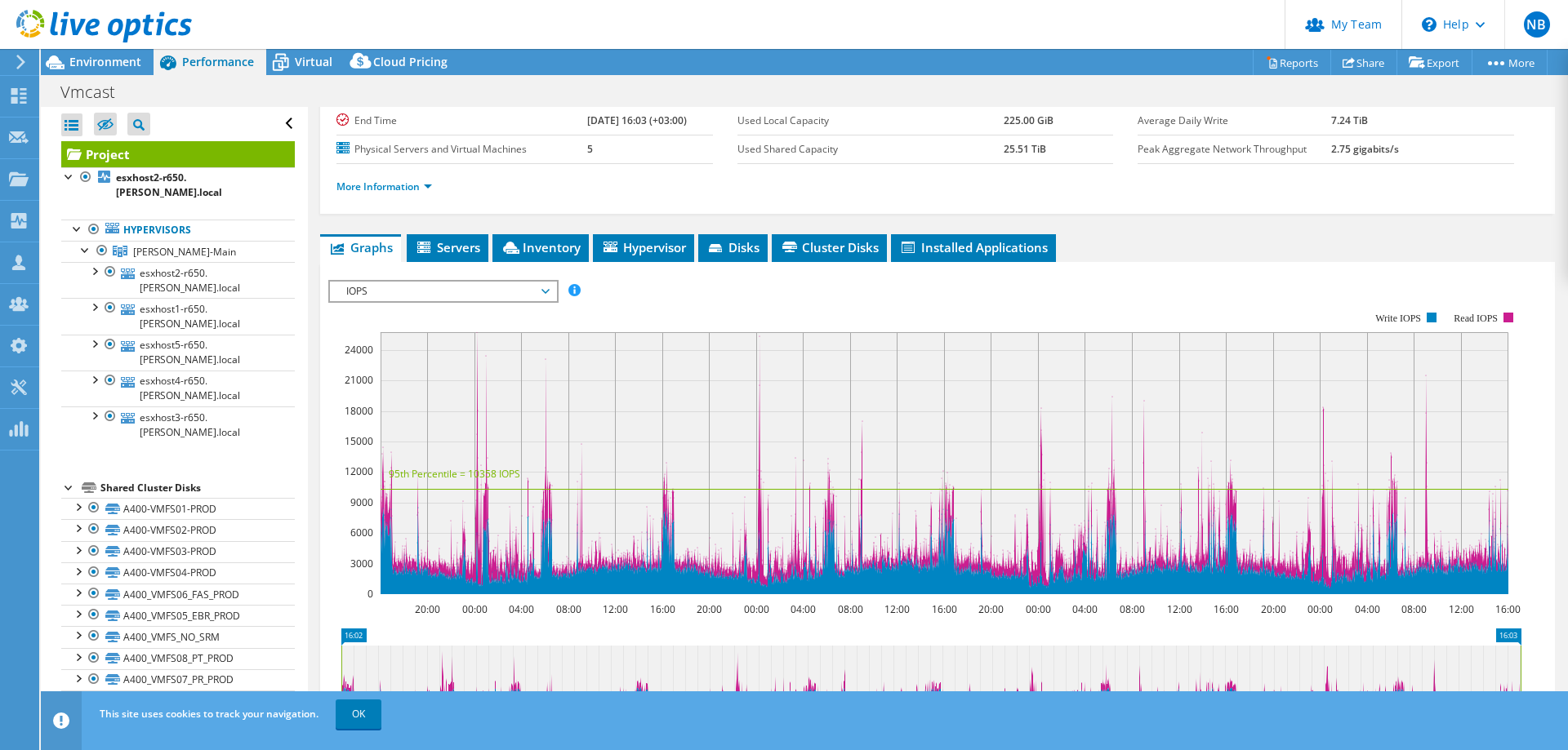
click at [405, 291] on span "IOPS" at bounding box center [443, 291] width 210 height 19
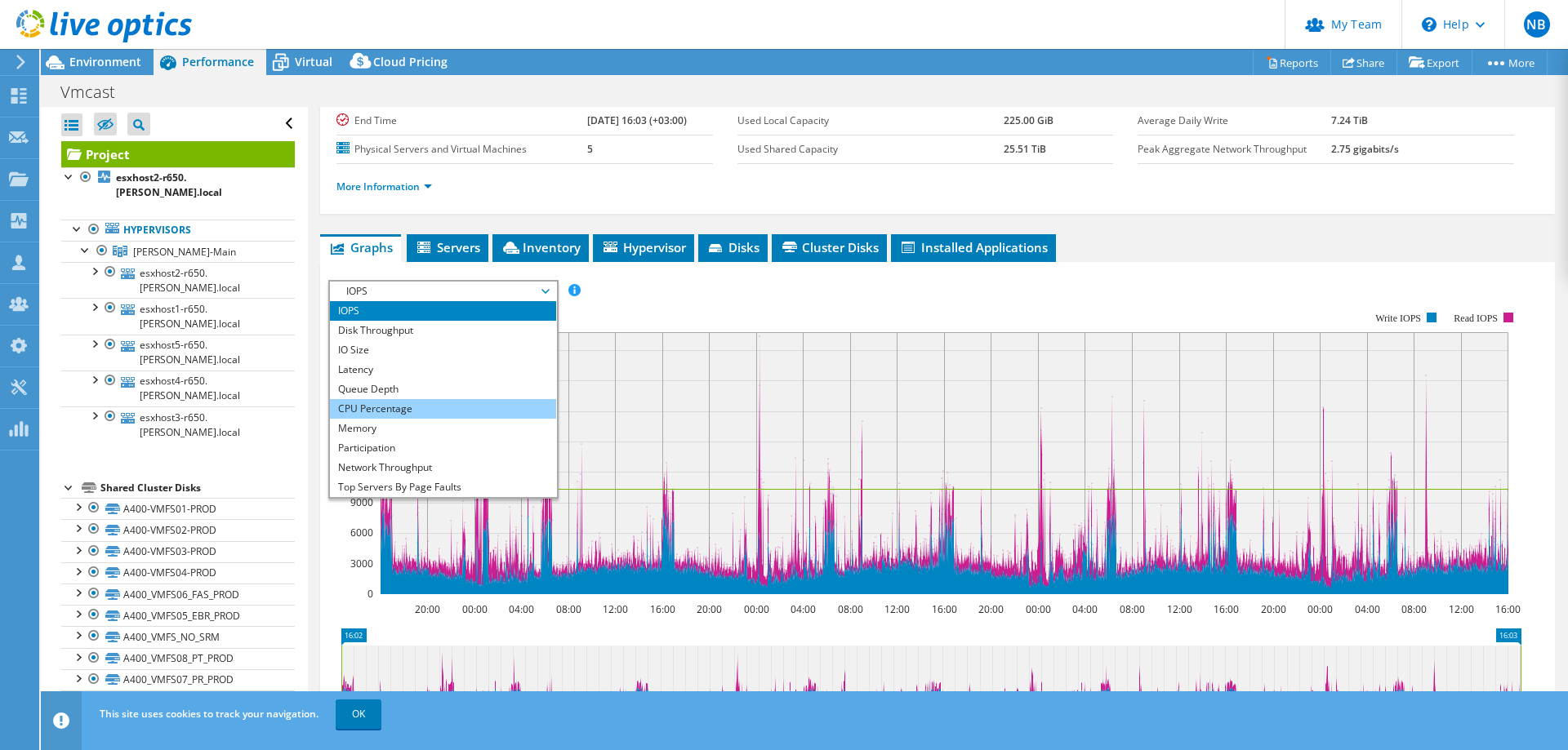
click at [397, 405] on li "CPU Percentage" at bounding box center [443, 409] width 226 height 19
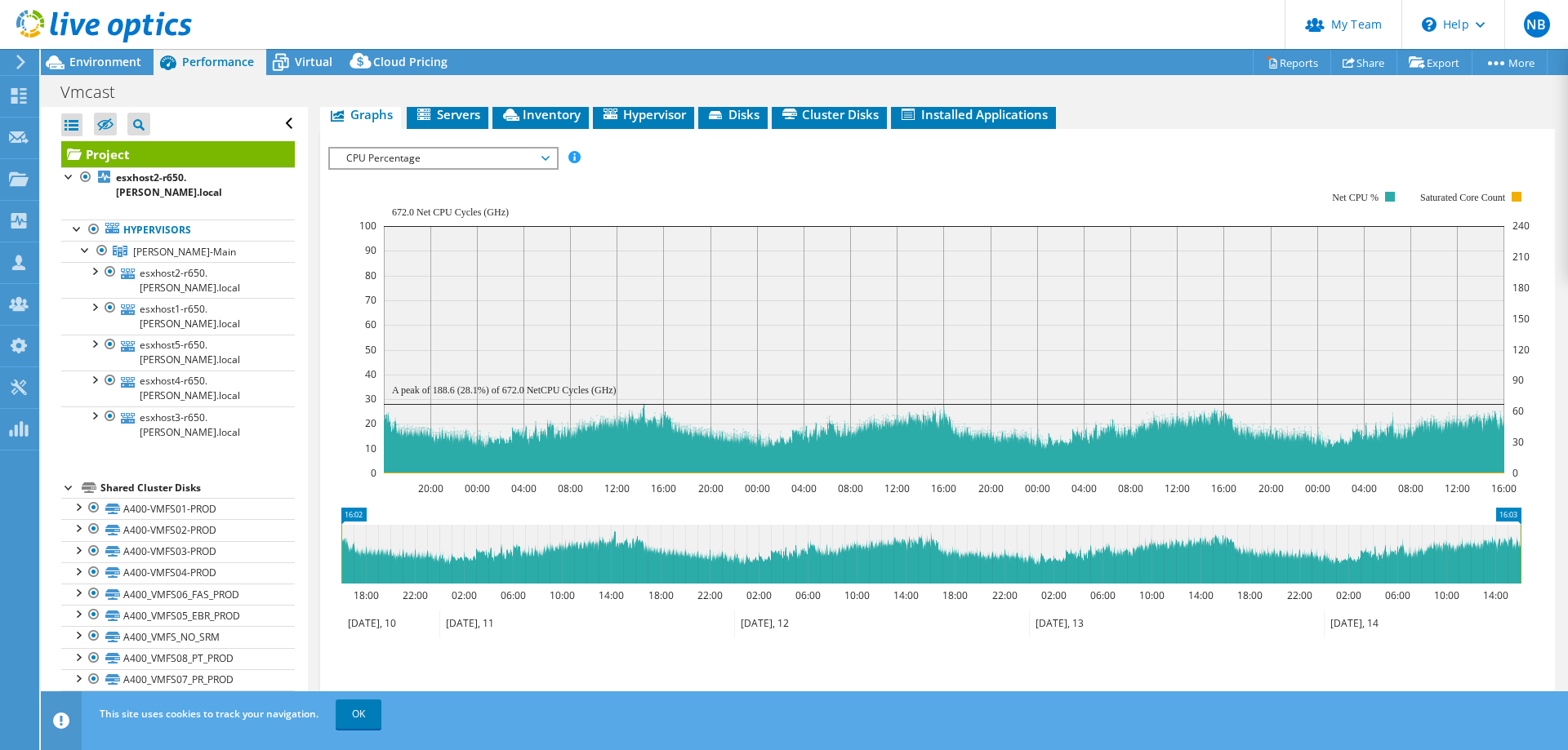
scroll to position [244, 0]
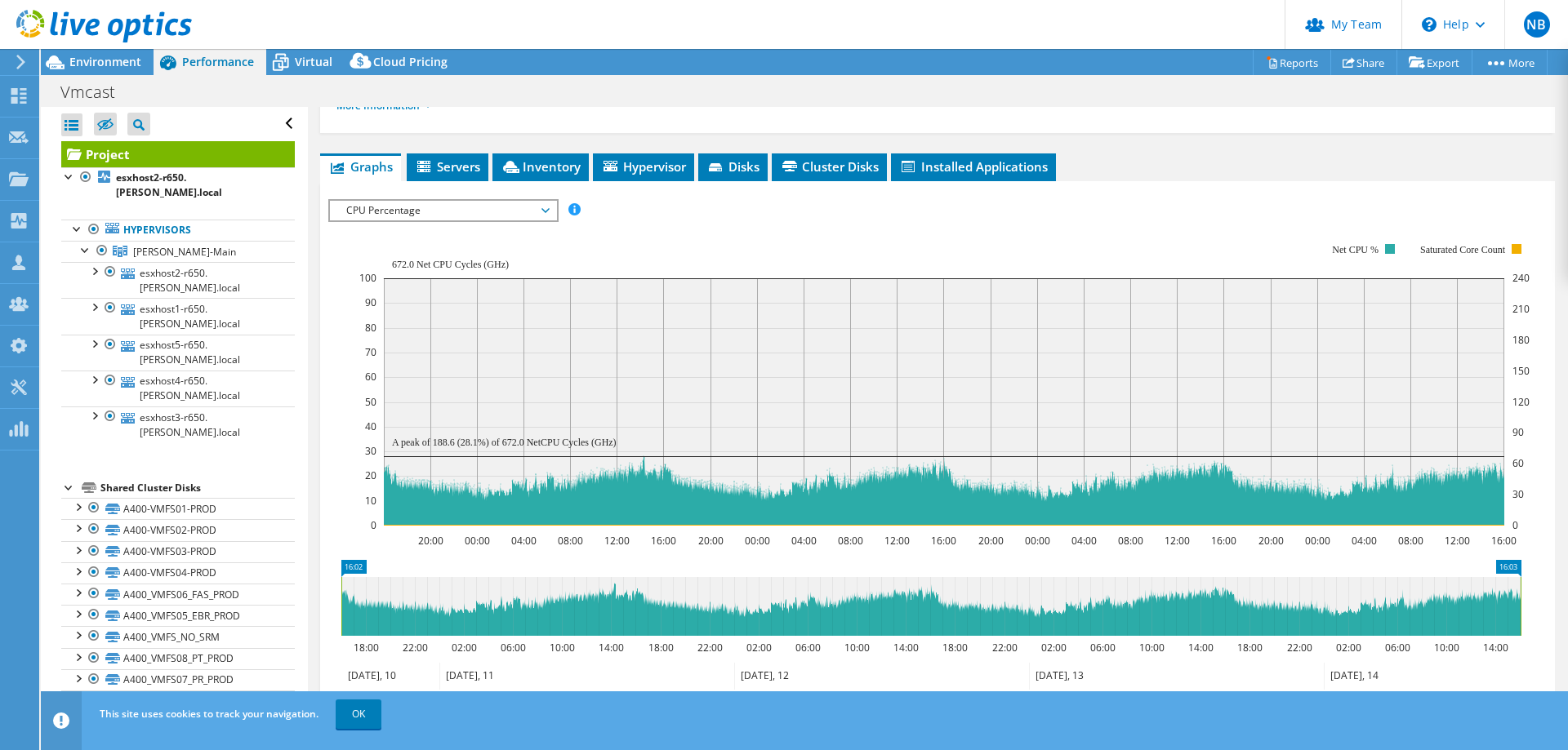
click at [431, 212] on span "CPU Percentage" at bounding box center [443, 210] width 210 height 19
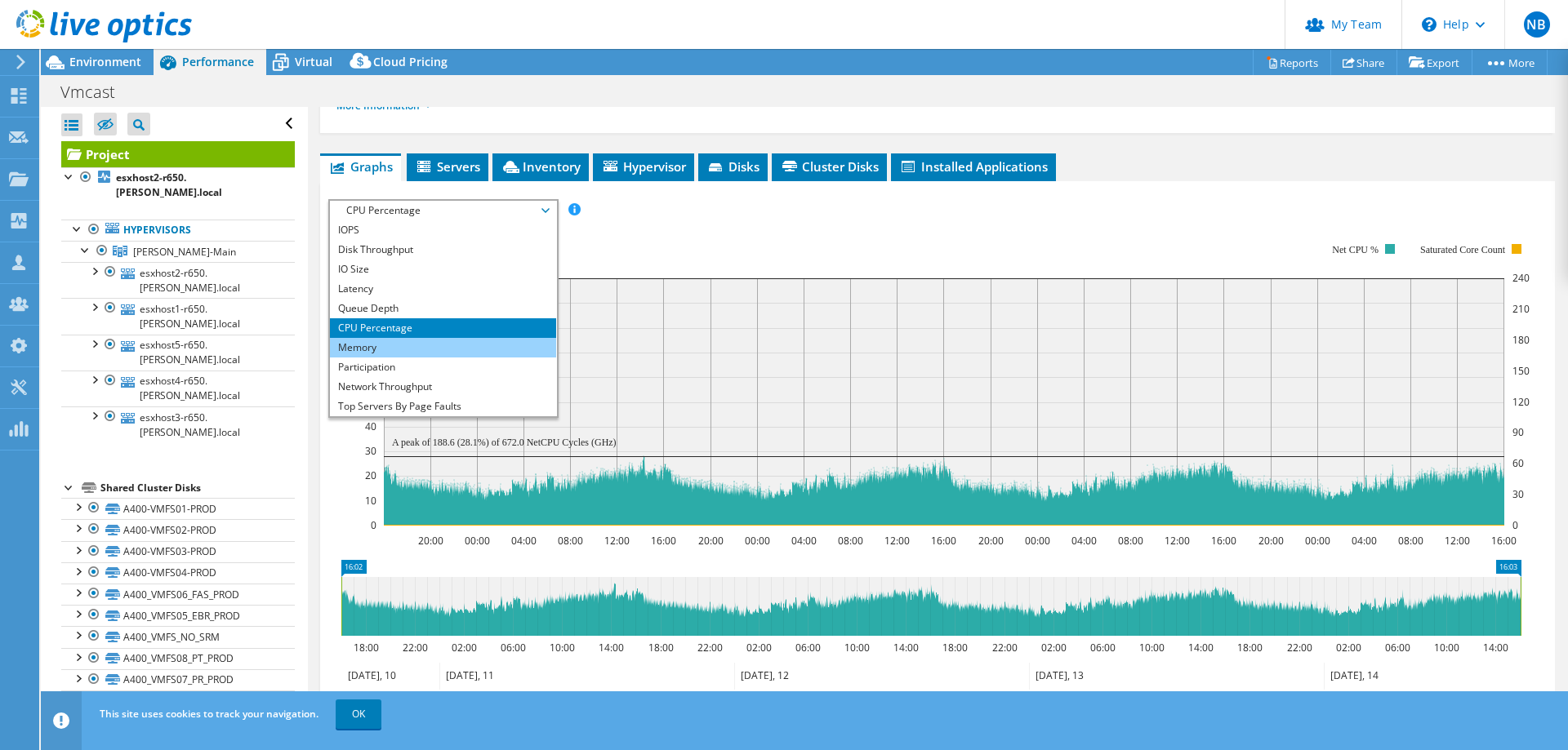
click at [391, 342] on li "Memory" at bounding box center [443, 347] width 226 height 19
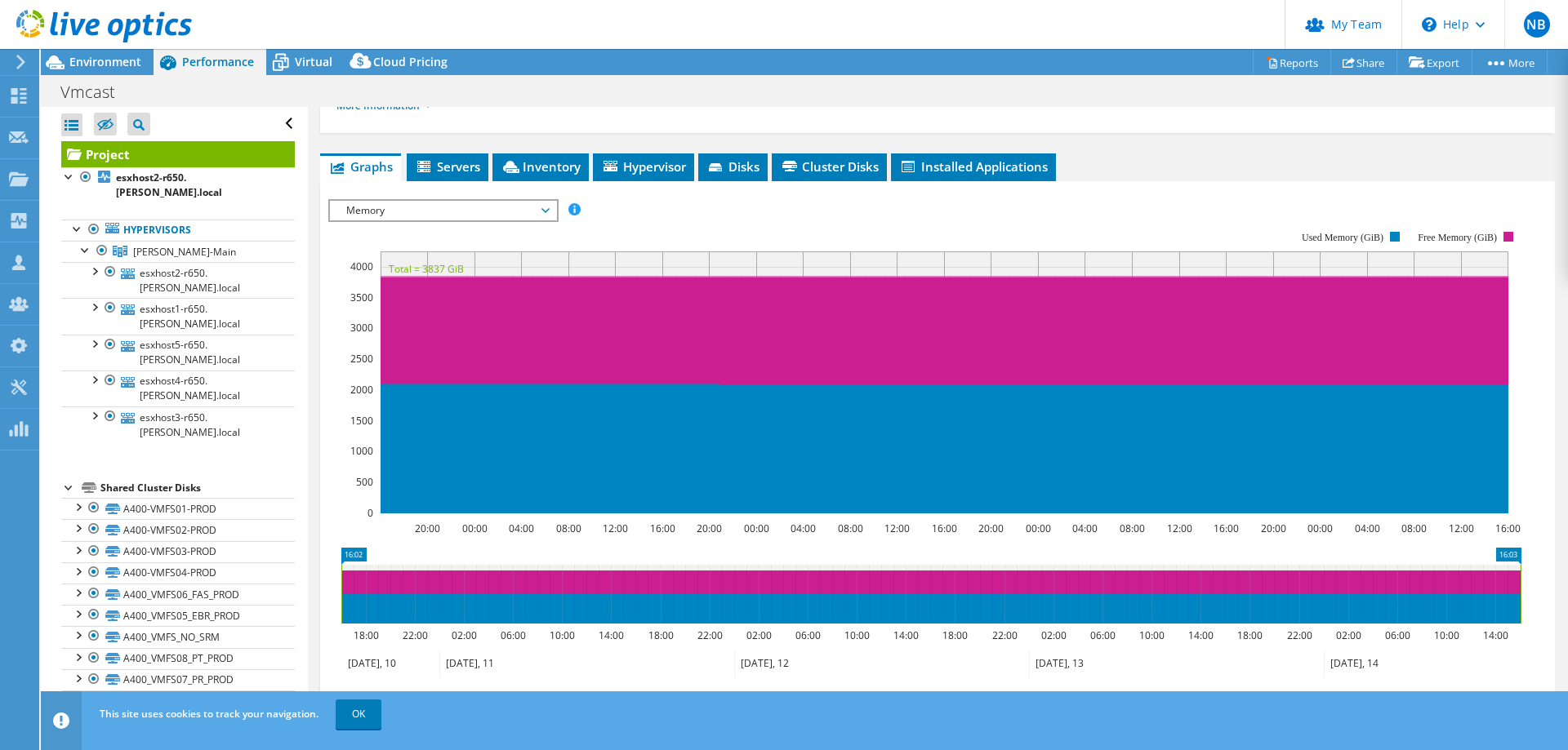
click at [433, 207] on span "Memory" at bounding box center [443, 210] width 210 height 19
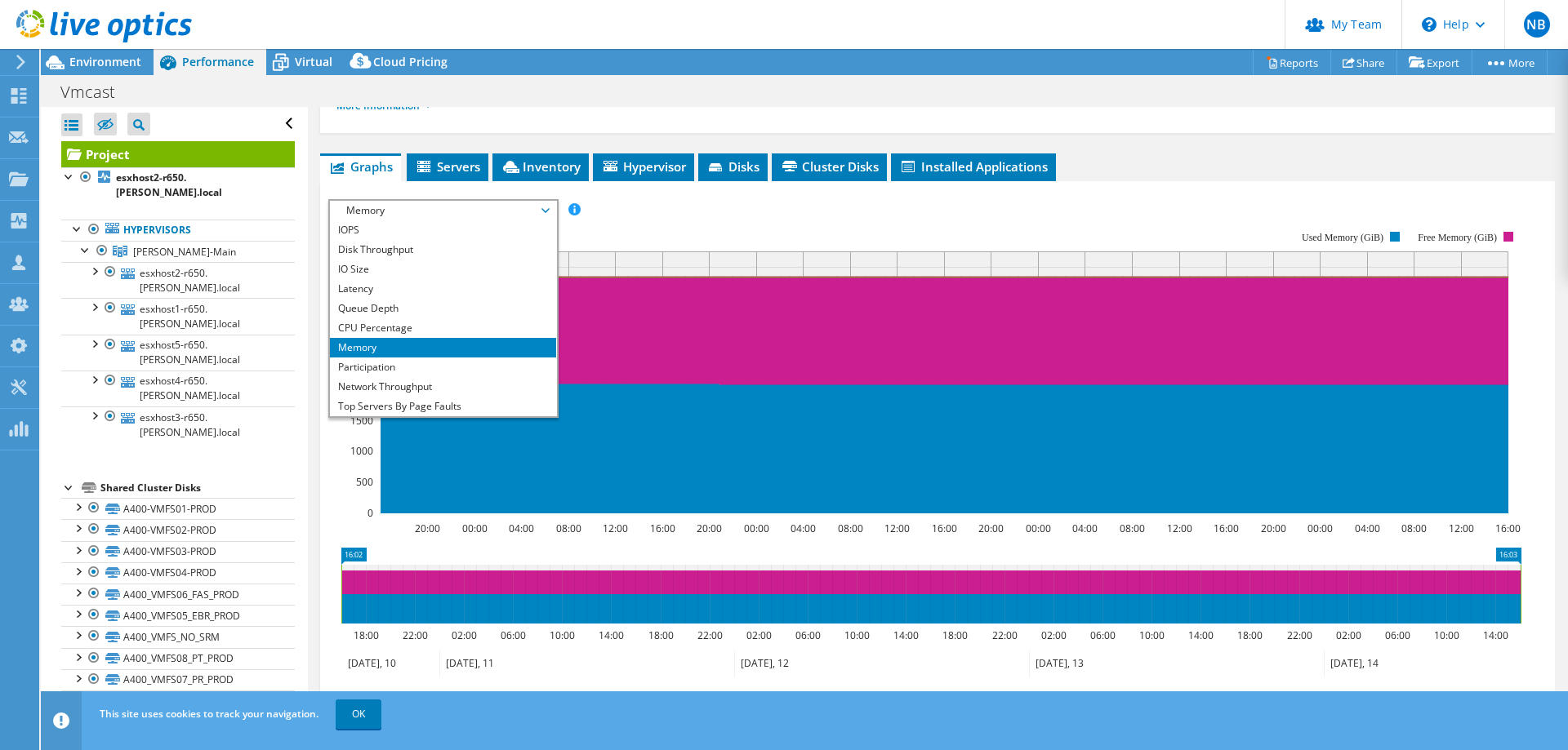
click at [715, 199] on div "IOPS Disk Throughput IO Size Latency Queue Depth CPU Percentage Memory Page Fau…" at bounding box center [937, 210] width 1219 height 22
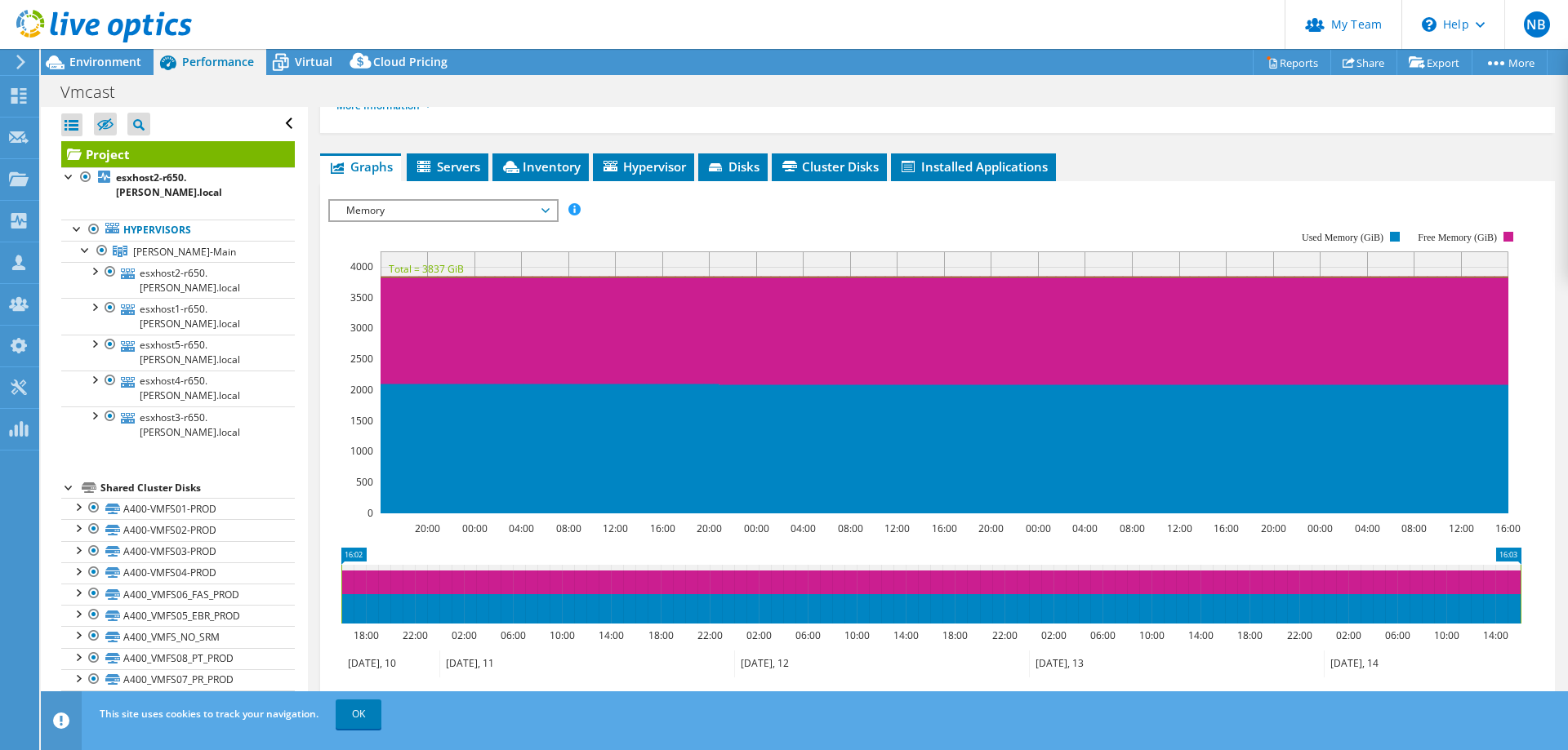
click at [468, 166] on span "Servers" at bounding box center [447, 167] width 65 height 17
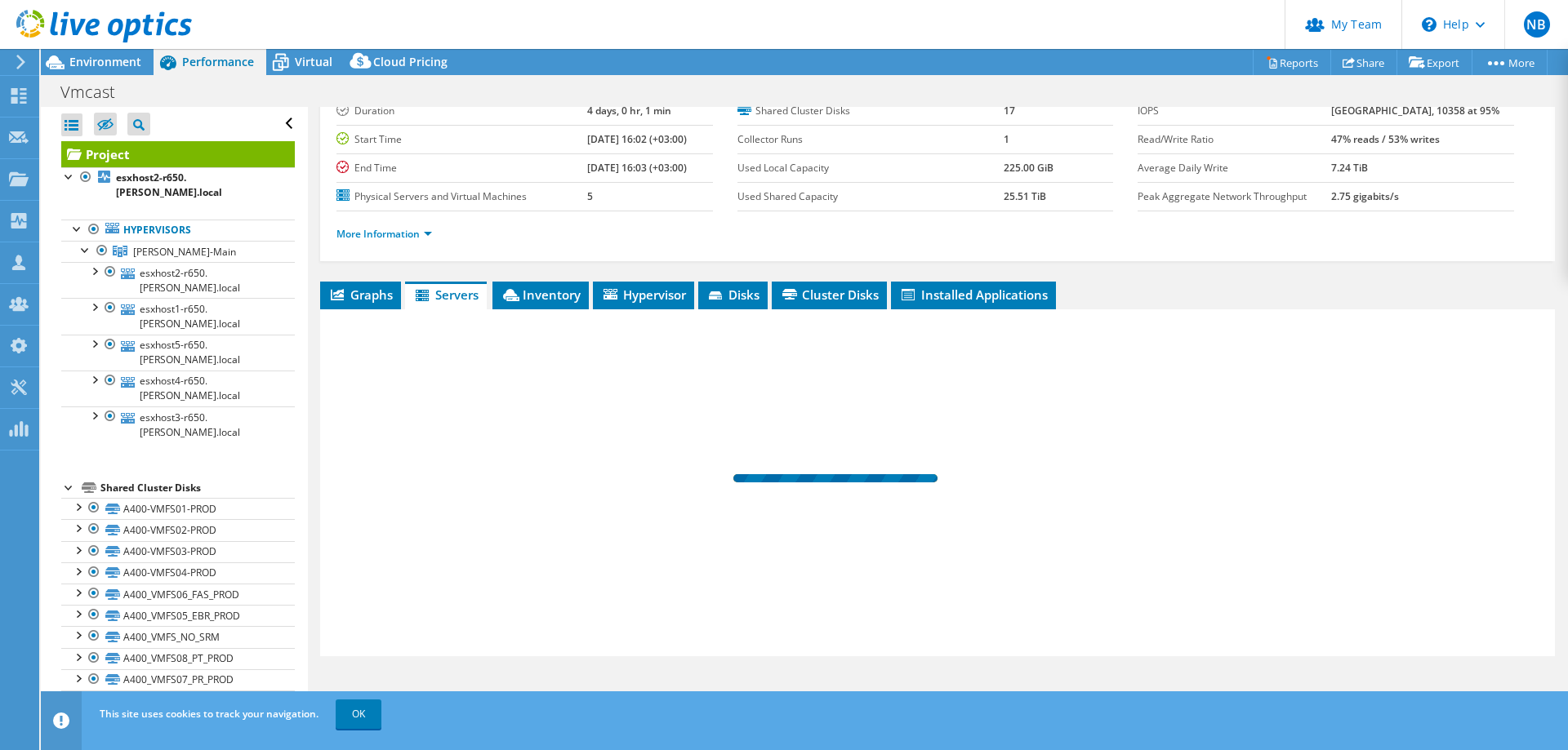
scroll to position [116, 0]
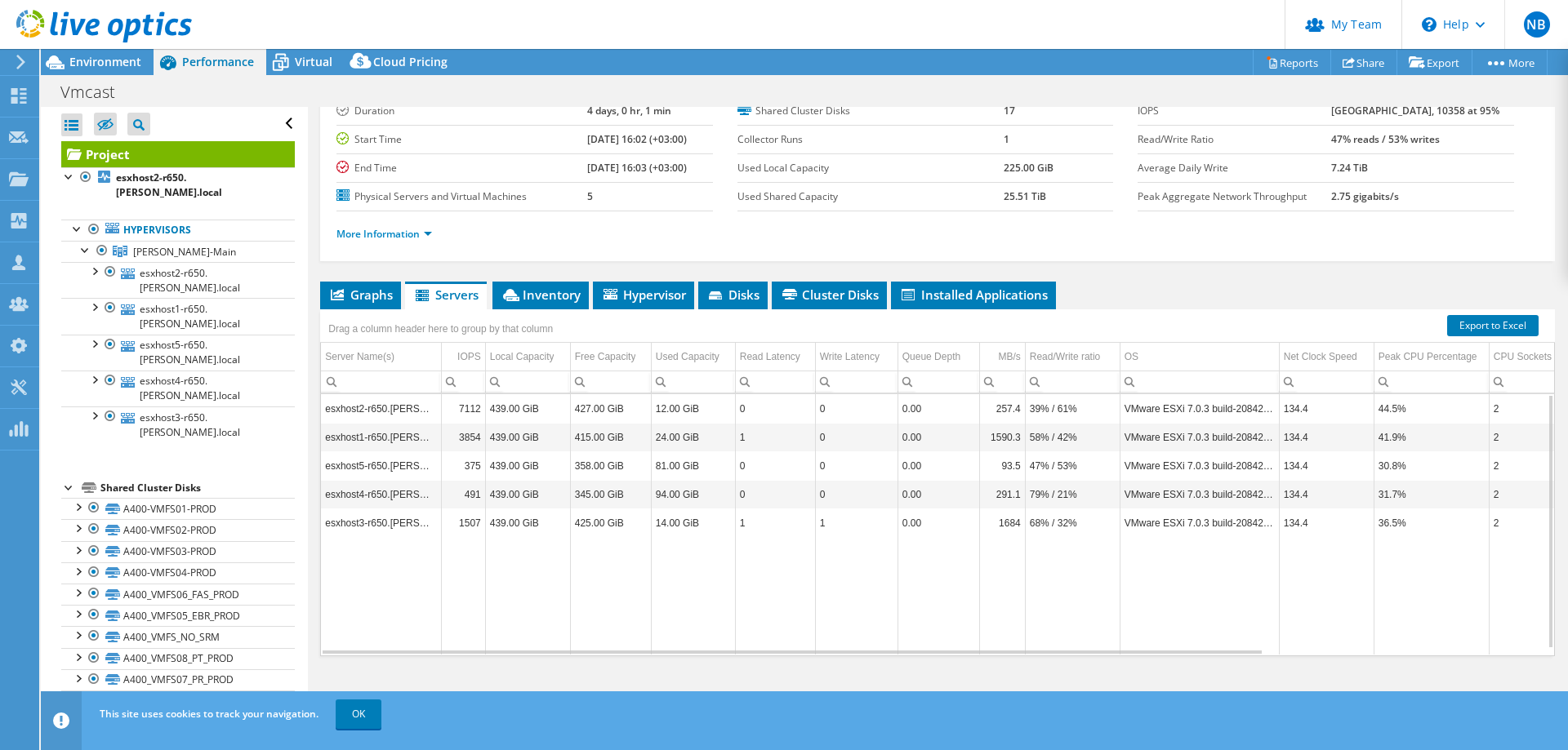
click at [1148, 440] on td "VMware ESXi 7.0.3 build-20842708" at bounding box center [1199, 437] width 159 height 28
click at [1066, 436] on td "58% / 42%" at bounding box center [1072, 437] width 95 height 28
click at [420, 237] on link "More Information" at bounding box center [384, 233] width 96 height 14
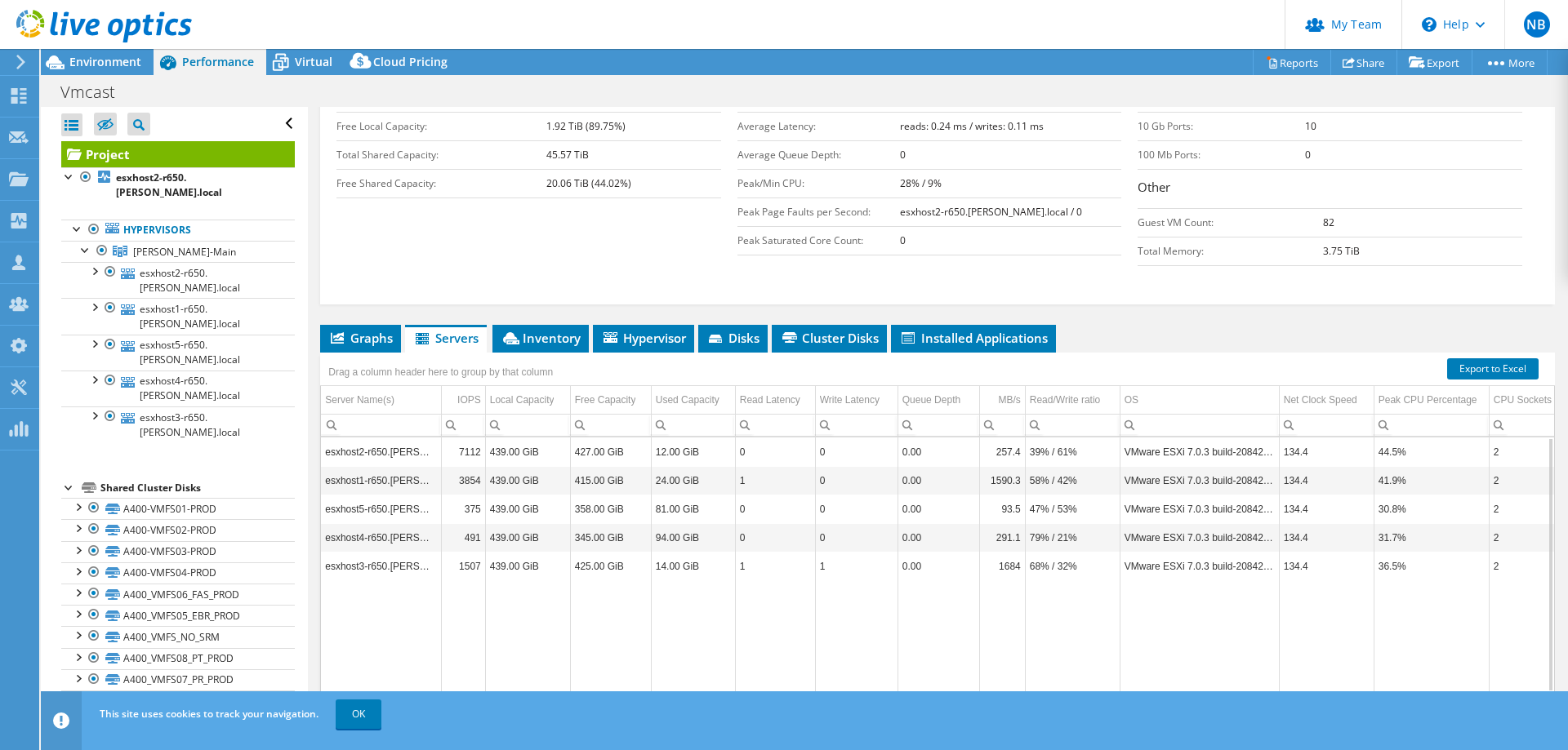
scroll to position [361, 0]
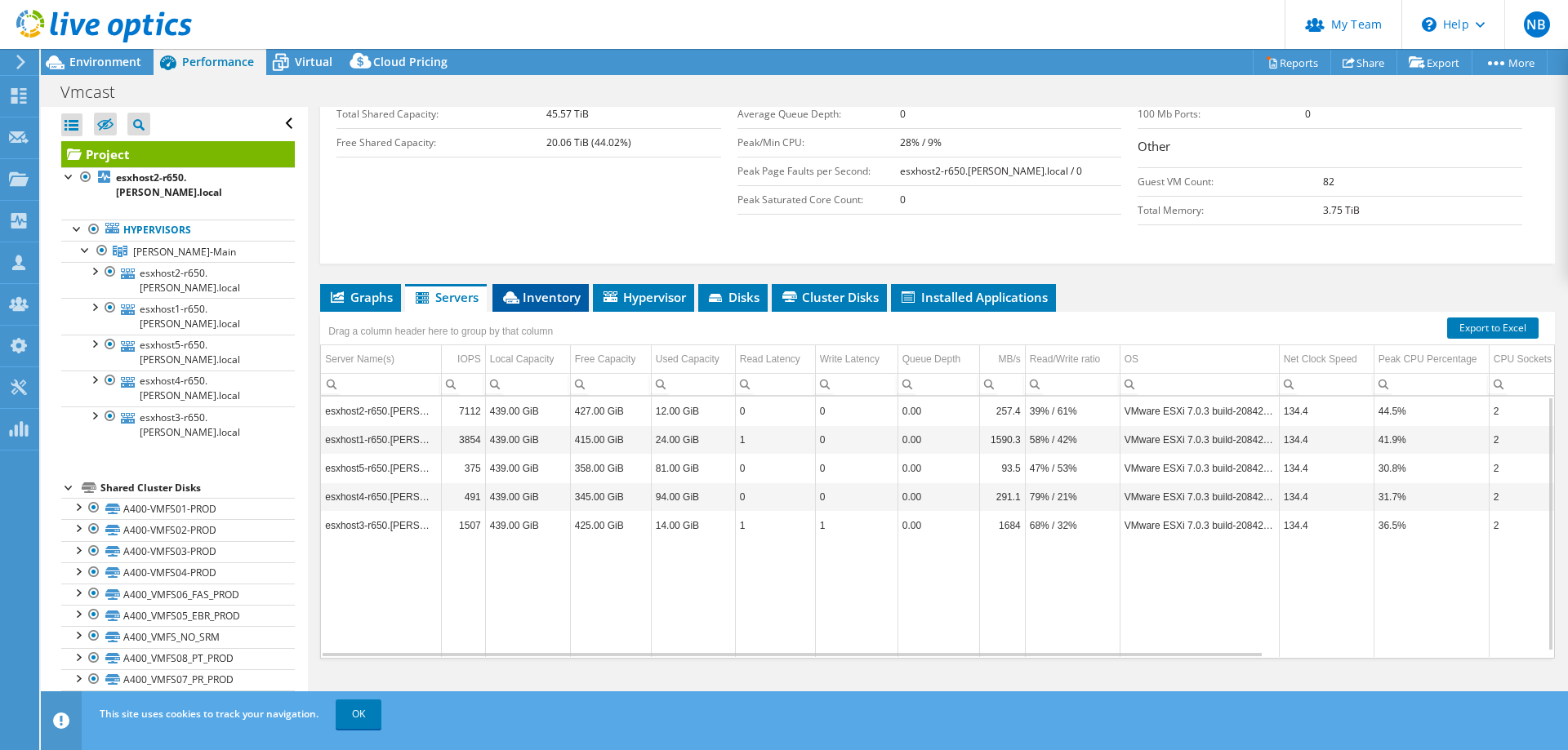
click at [535, 301] on span "Inventory" at bounding box center [540, 297] width 80 height 17
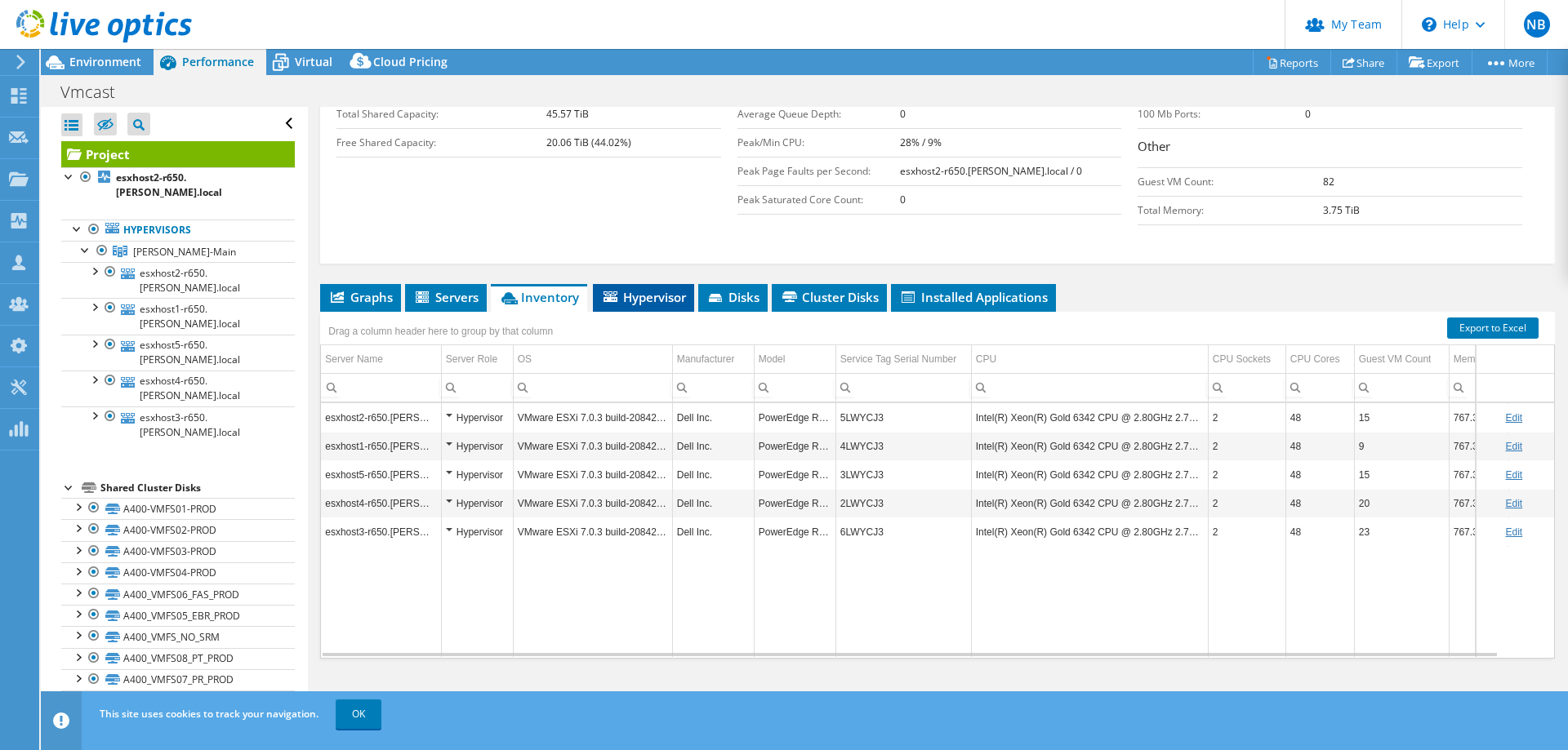
click at [679, 299] on span "Hypervisor" at bounding box center [643, 297] width 85 height 17
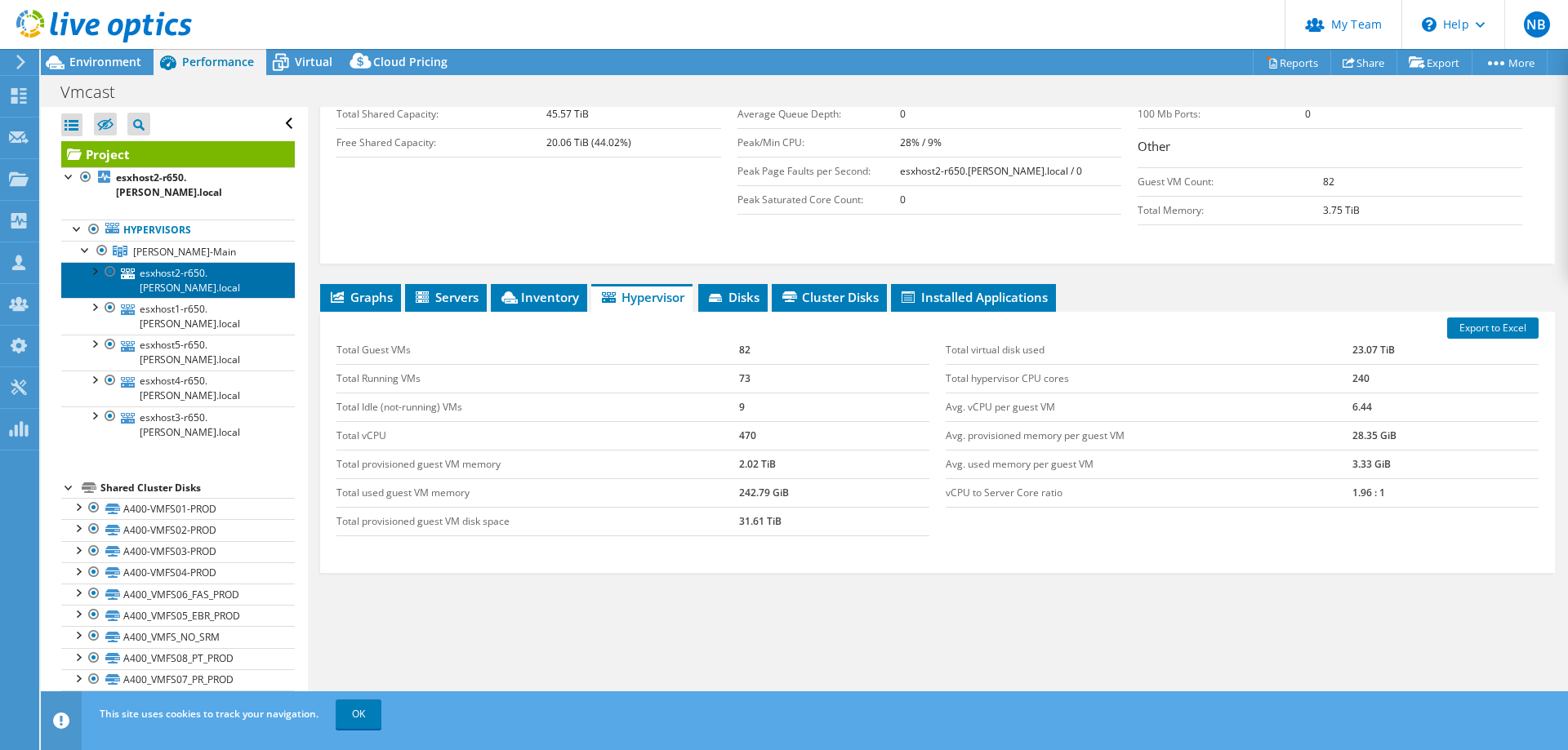
click at [221, 262] on link "esxhost2-r650.castro.local" at bounding box center [178, 279] width 233 height 36
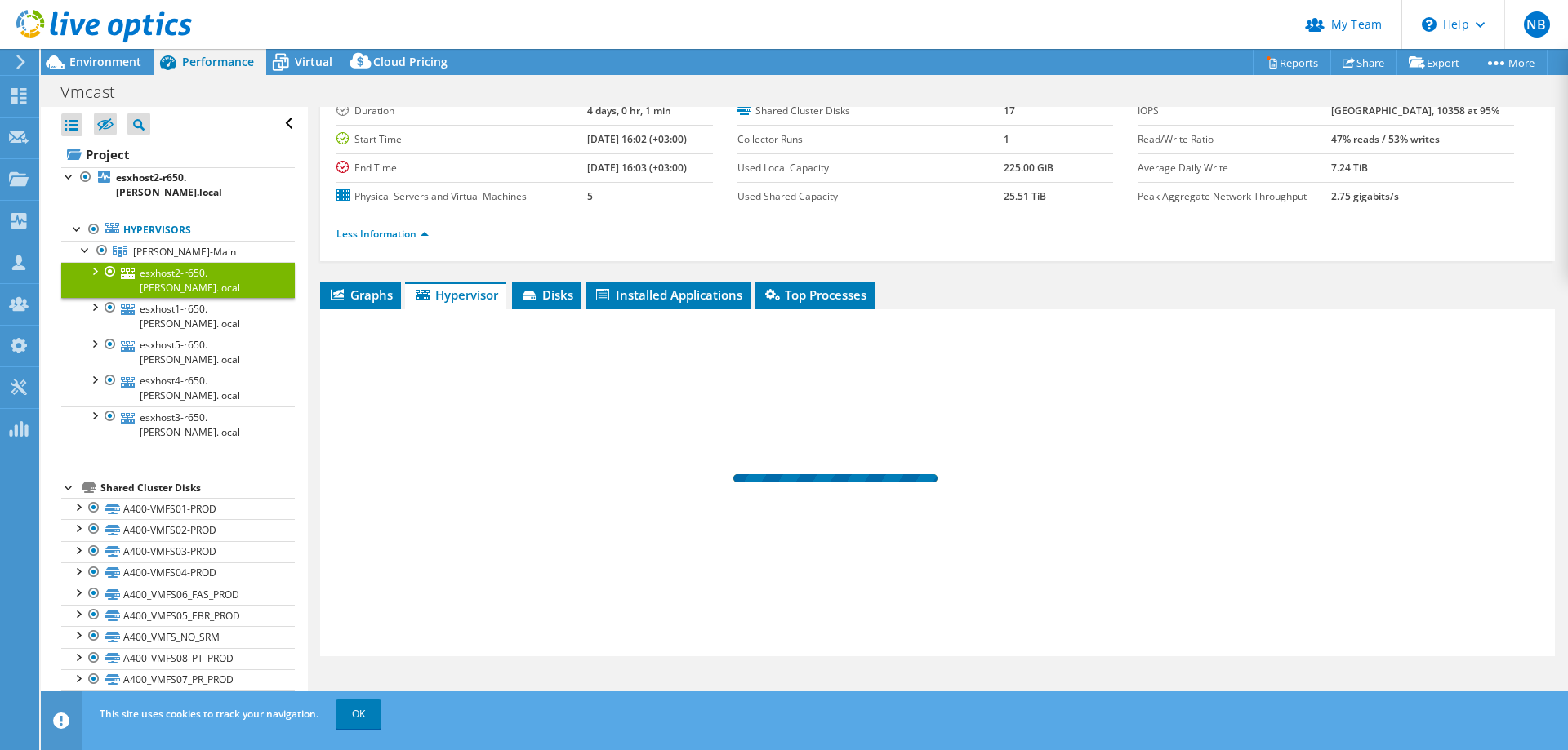
scroll to position [70, 0]
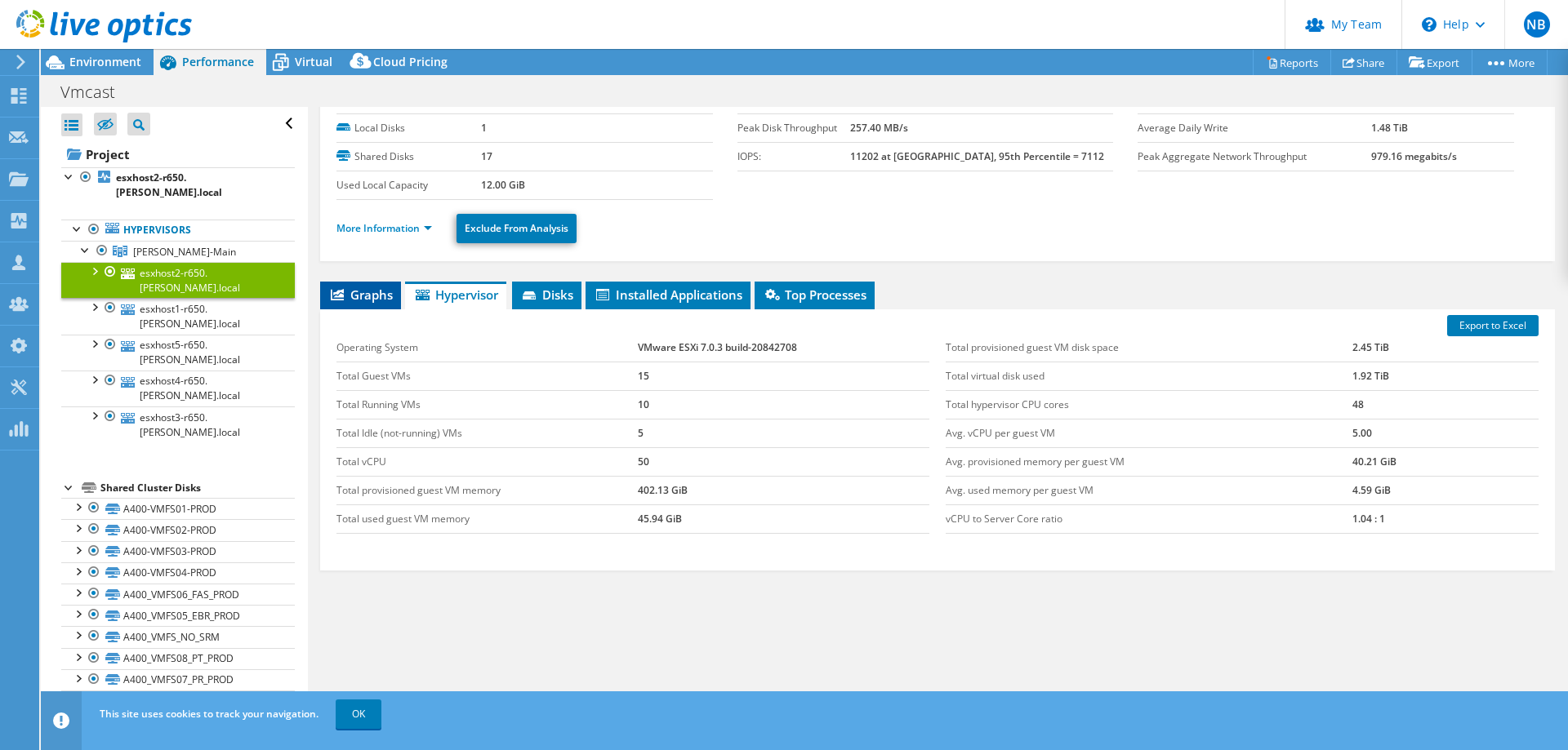
click at [376, 306] on li "Graphs" at bounding box center [361, 296] width 81 height 28
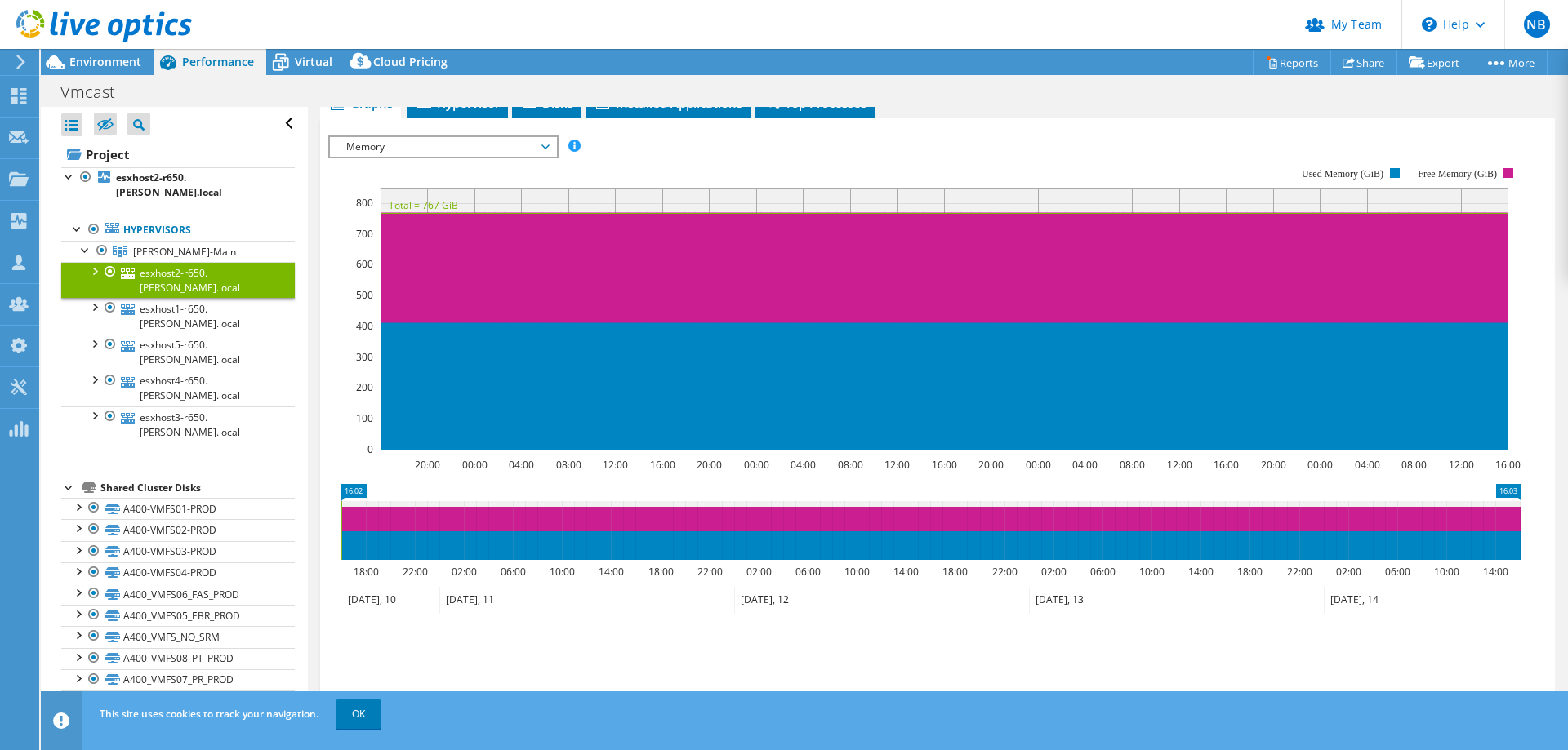
click at [234, 262] on link "esxhost2-r650.castro.local" at bounding box center [178, 279] width 233 height 36
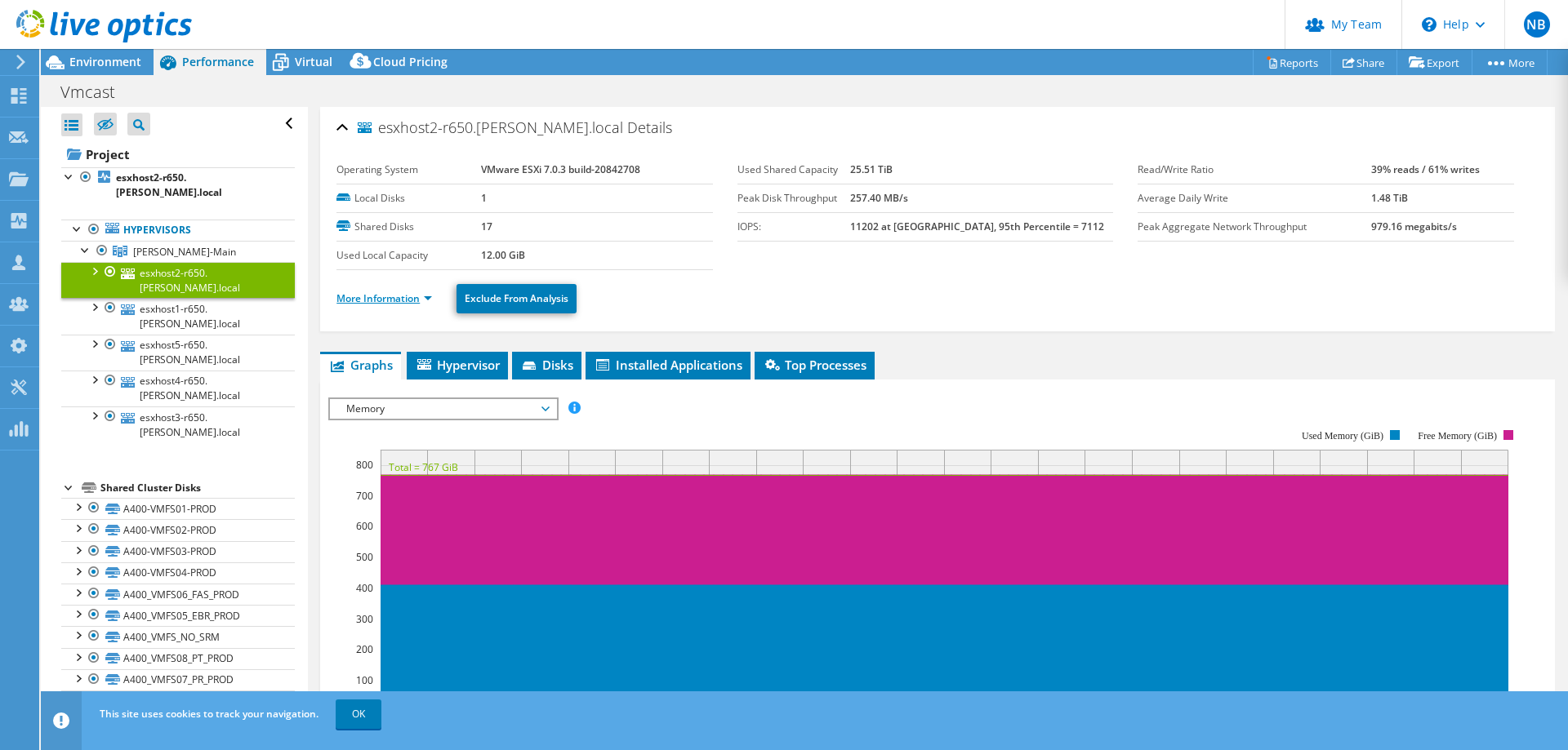
click at [400, 296] on link "More Information" at bounding box center [384, 297] width 96 height 14
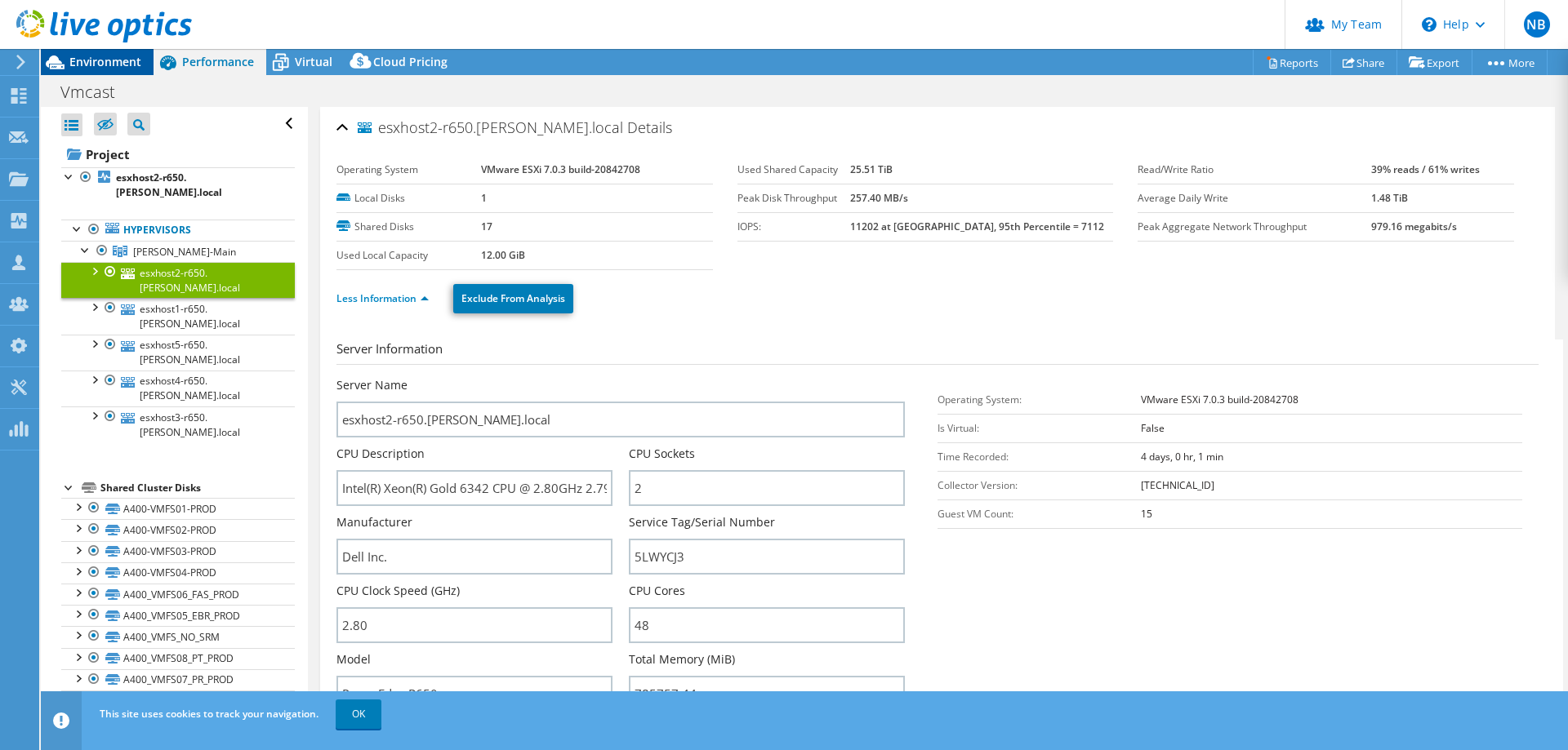
click at [107, 61] on span "Environment" at bounding box center [106, 62] width 72 height 16
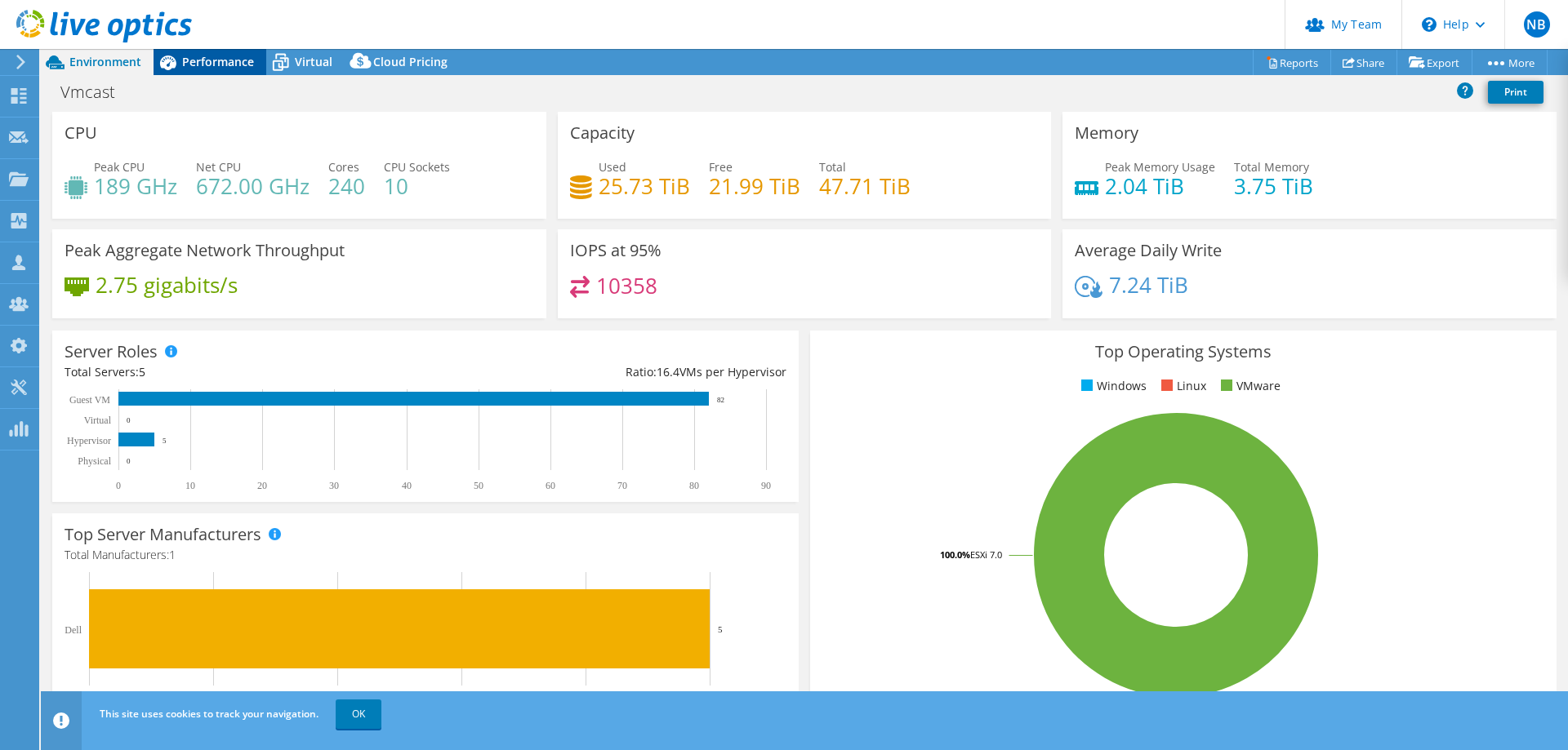
click at [212, 60] on span "Performance" at bounding box center [218, 62] width 72 height 16
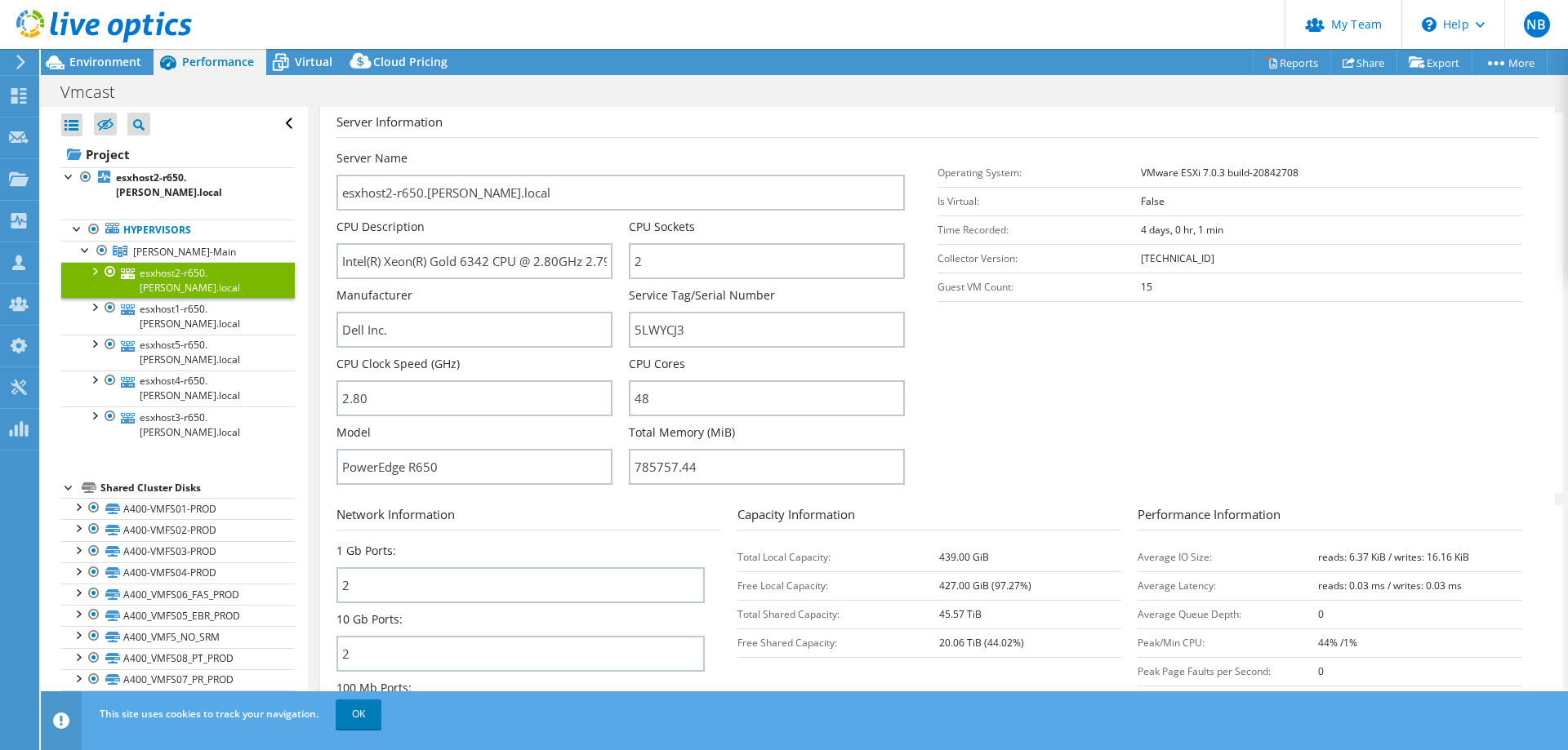
scroll to position [245, 0]
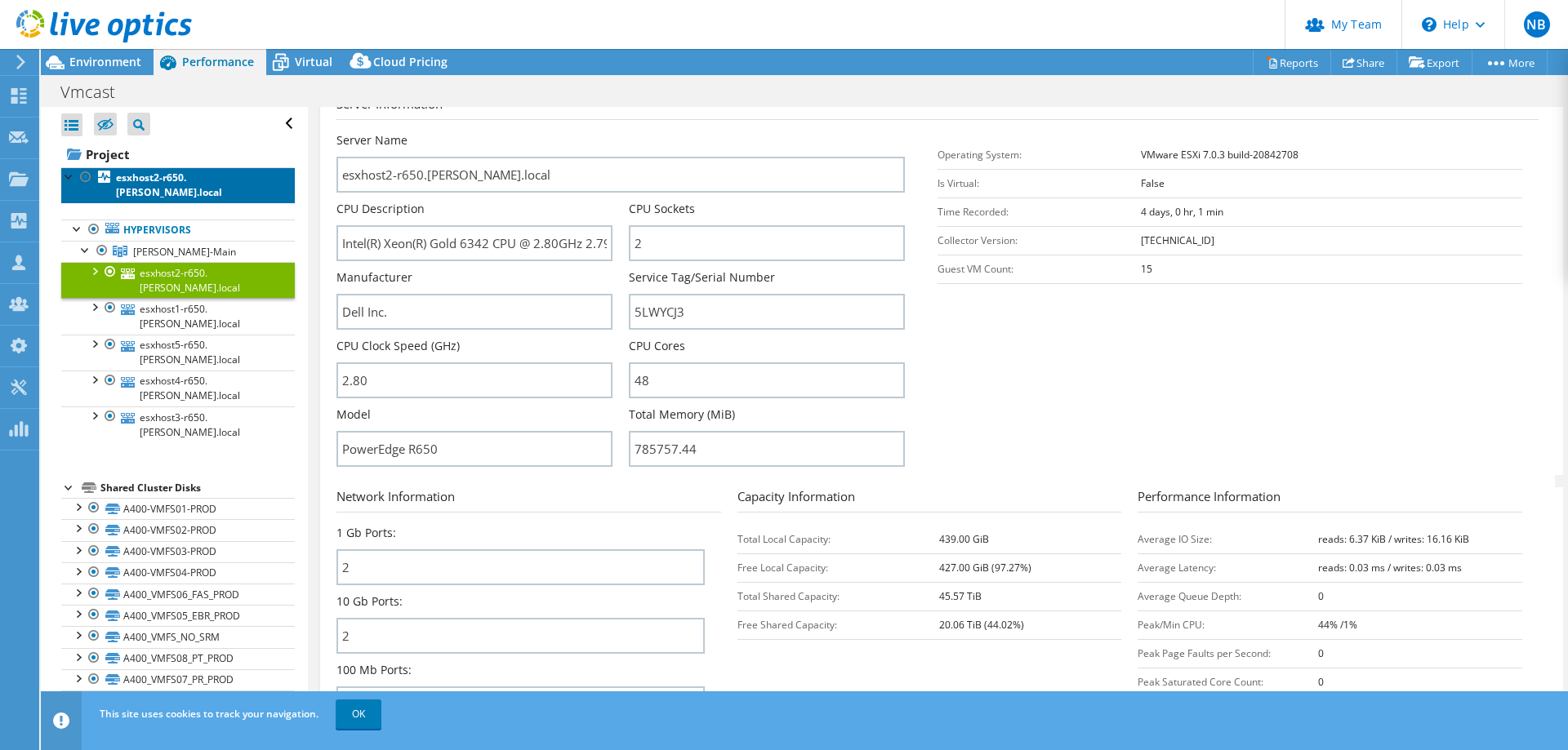
click at [128, 178] on b "esxhost2-r650.castro.local" at bounding box center [169, 185] width 107 height 28
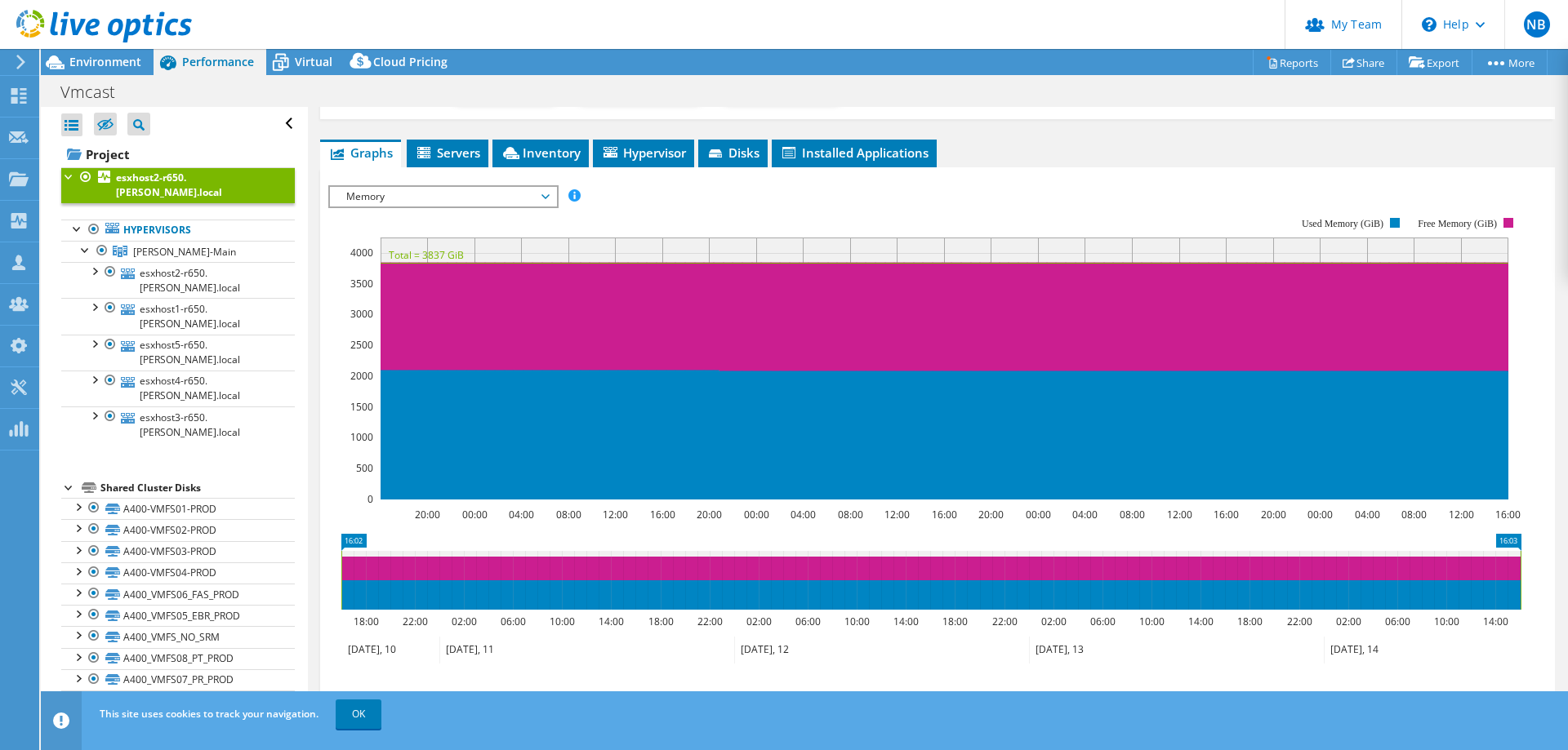
scroll to position [274, 0]
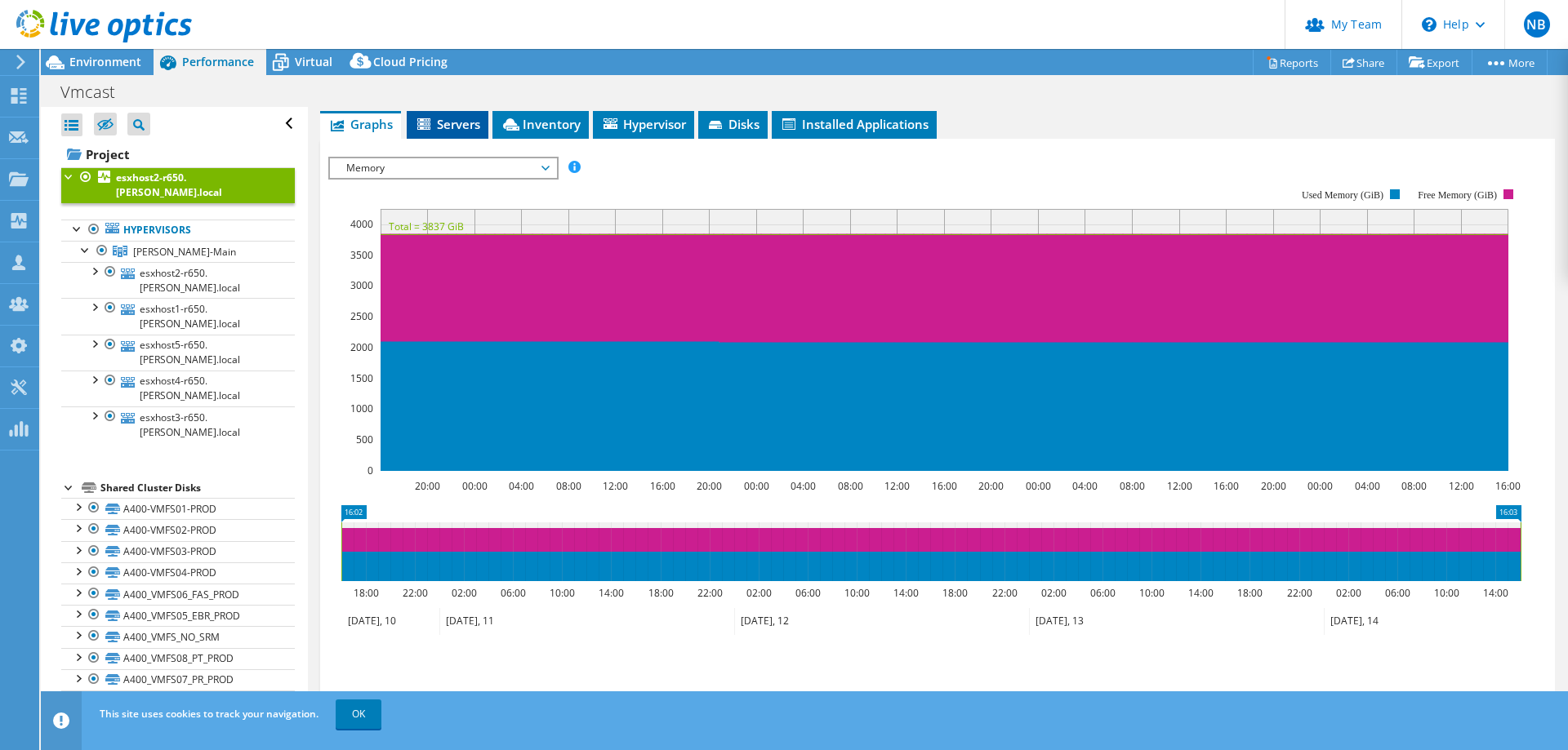
click at [433, 118] on icon at bounding box center [425, 125] width 17 height 14
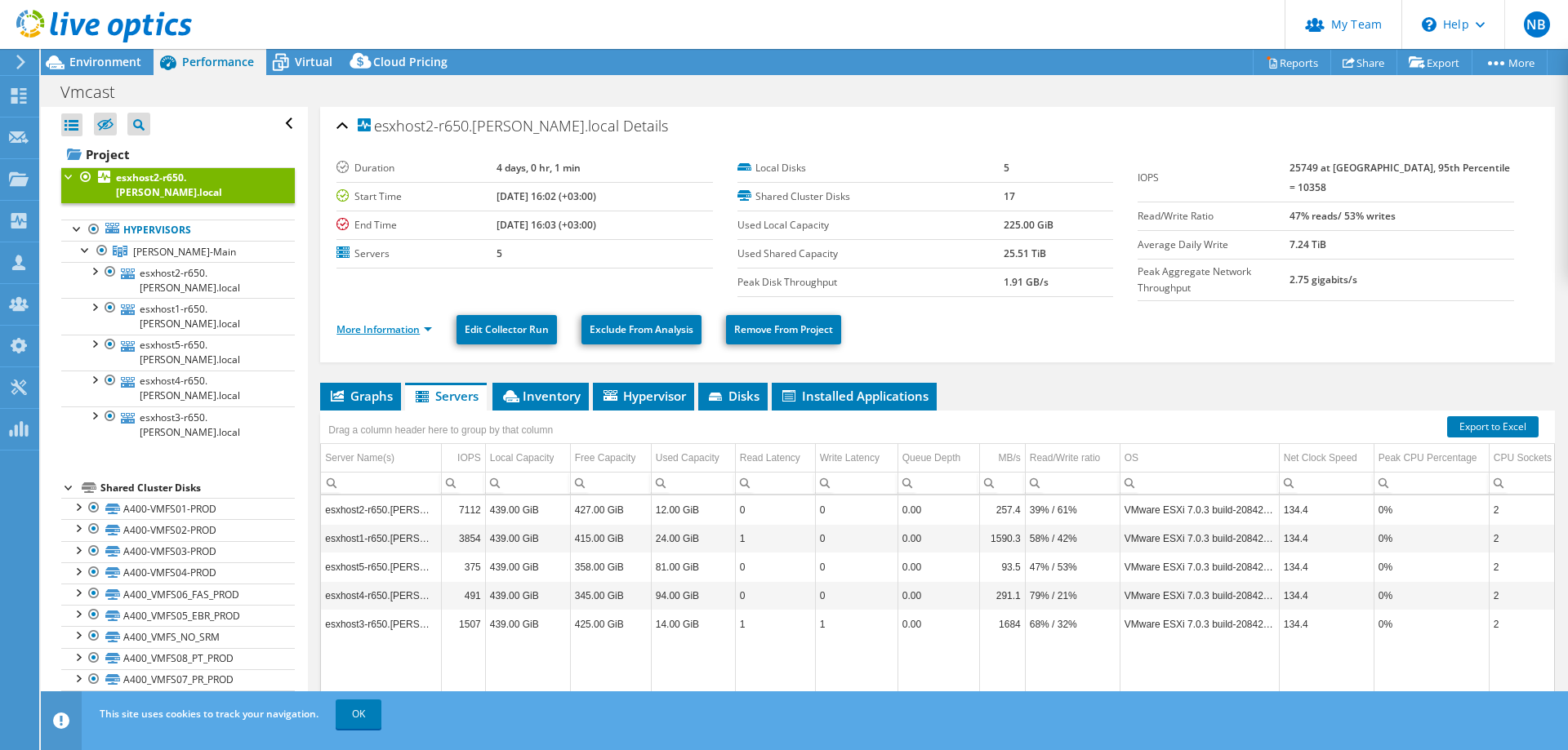
scroll to position [0, 0]
